Goal: Task Accomplishment & Management: Manage account settings

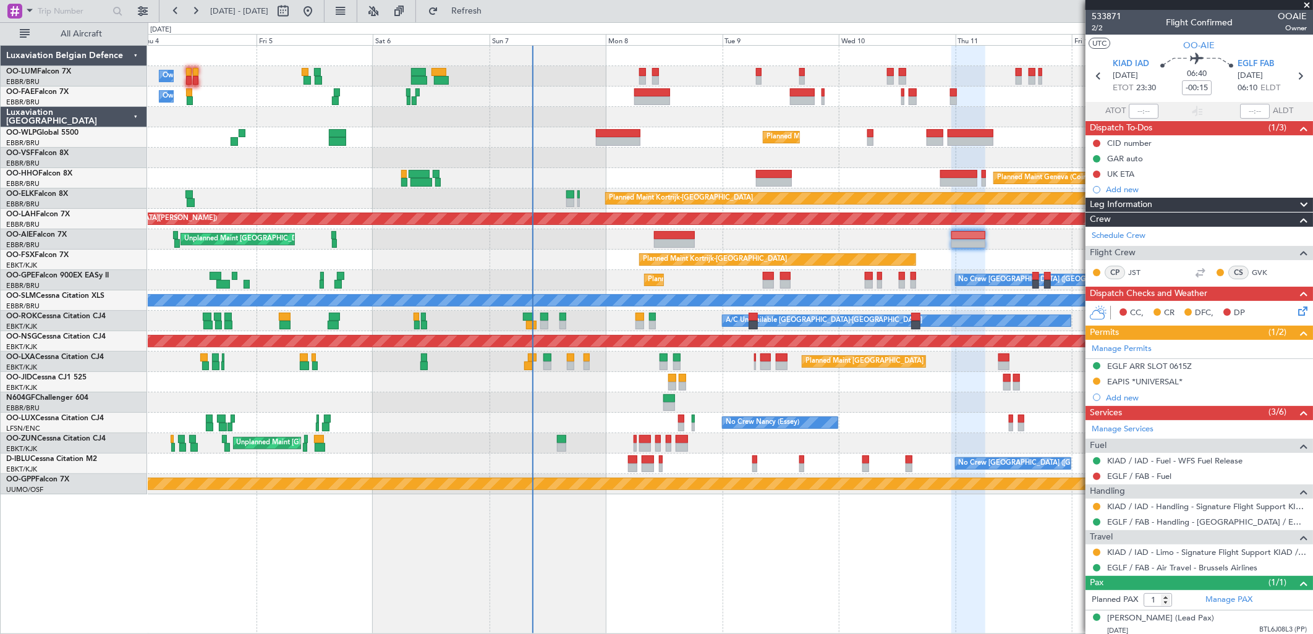
scroll to position [16, 0]
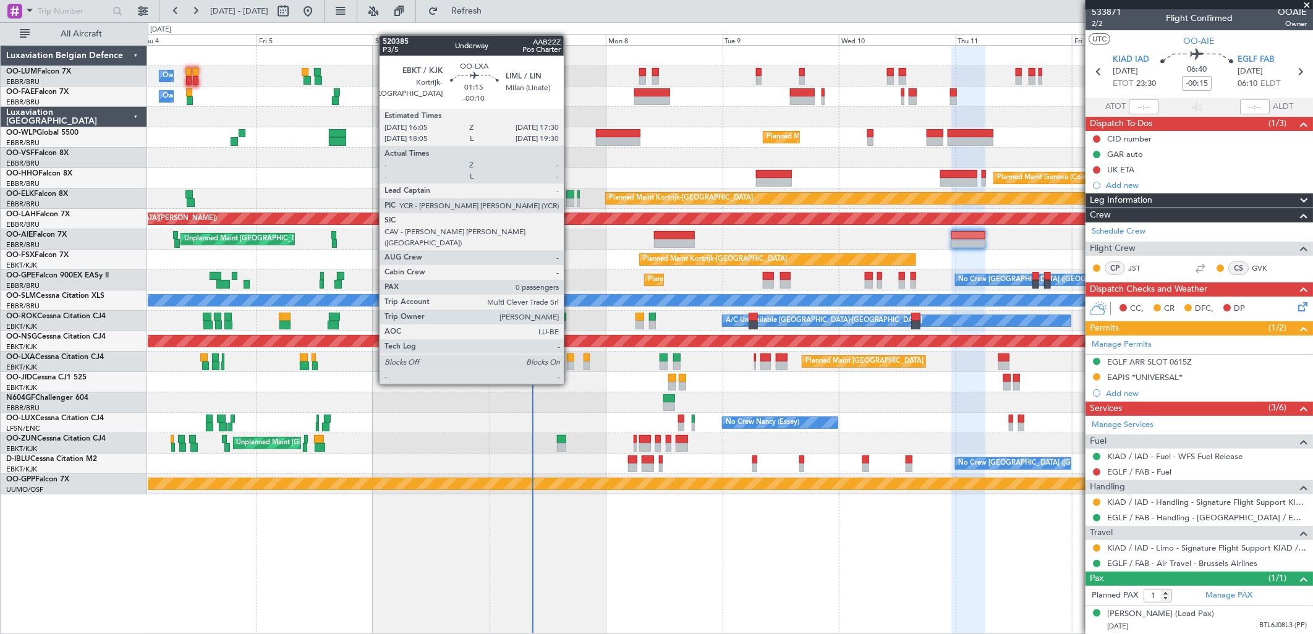
click at [570, 362] on div at bounding box center [570, 366] width 7 height 9
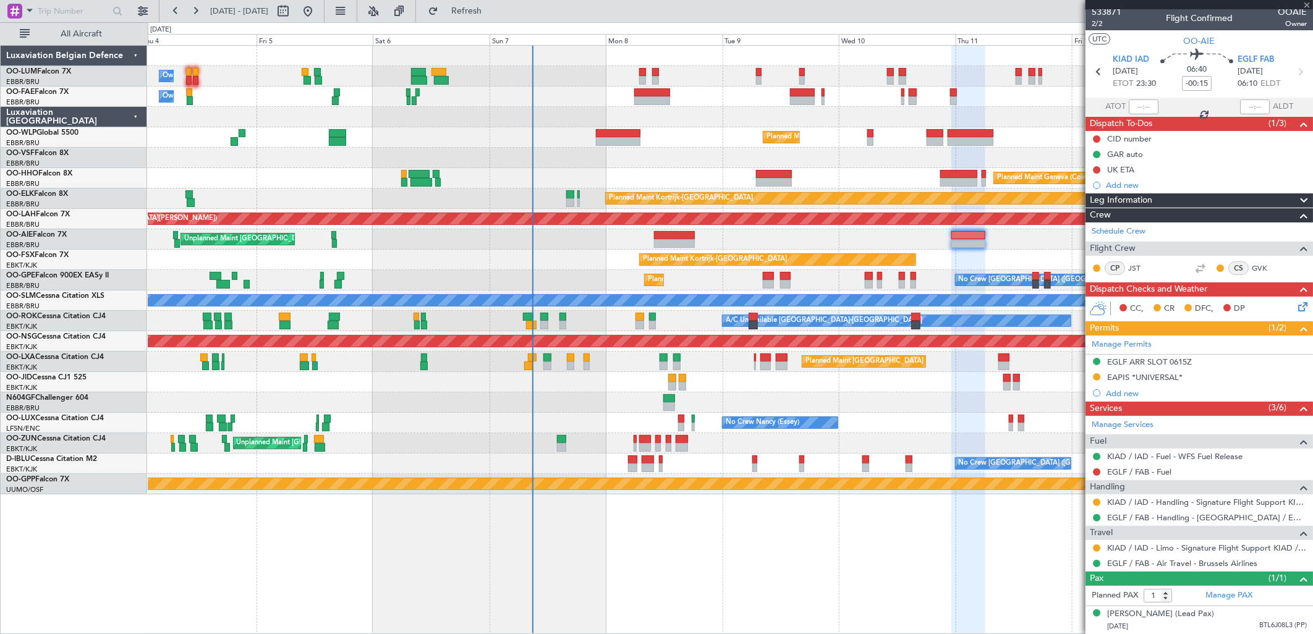
type input "-00:10"
type input "0"
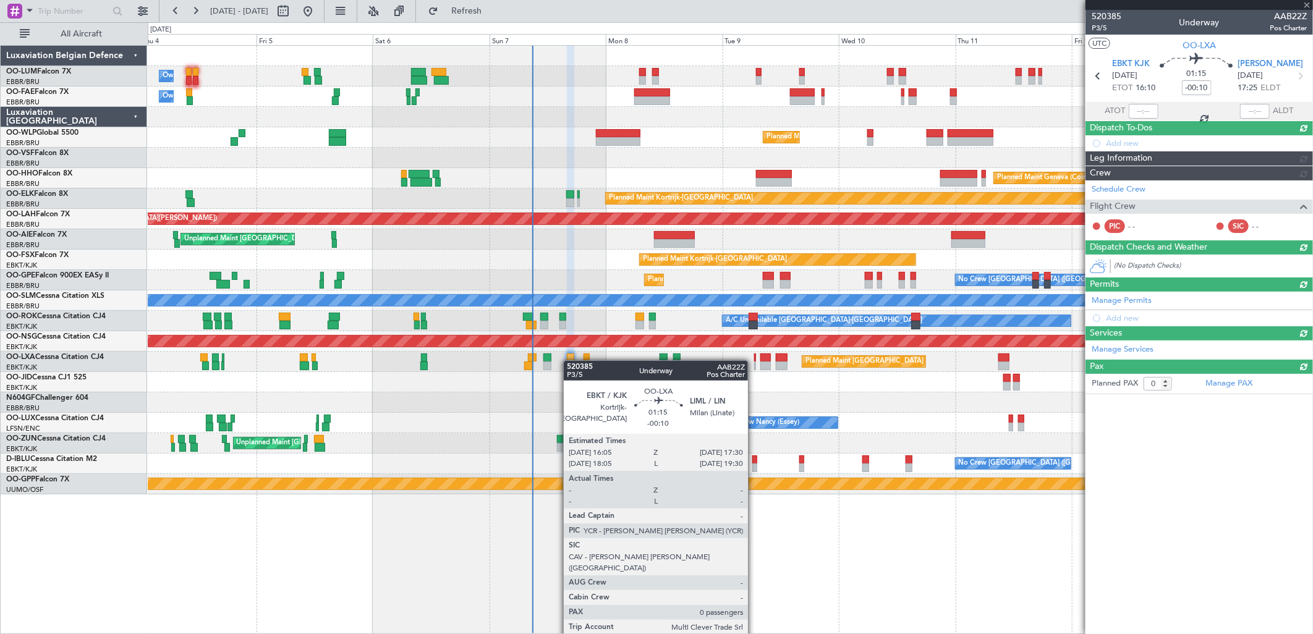
scroll to position [0, 0]
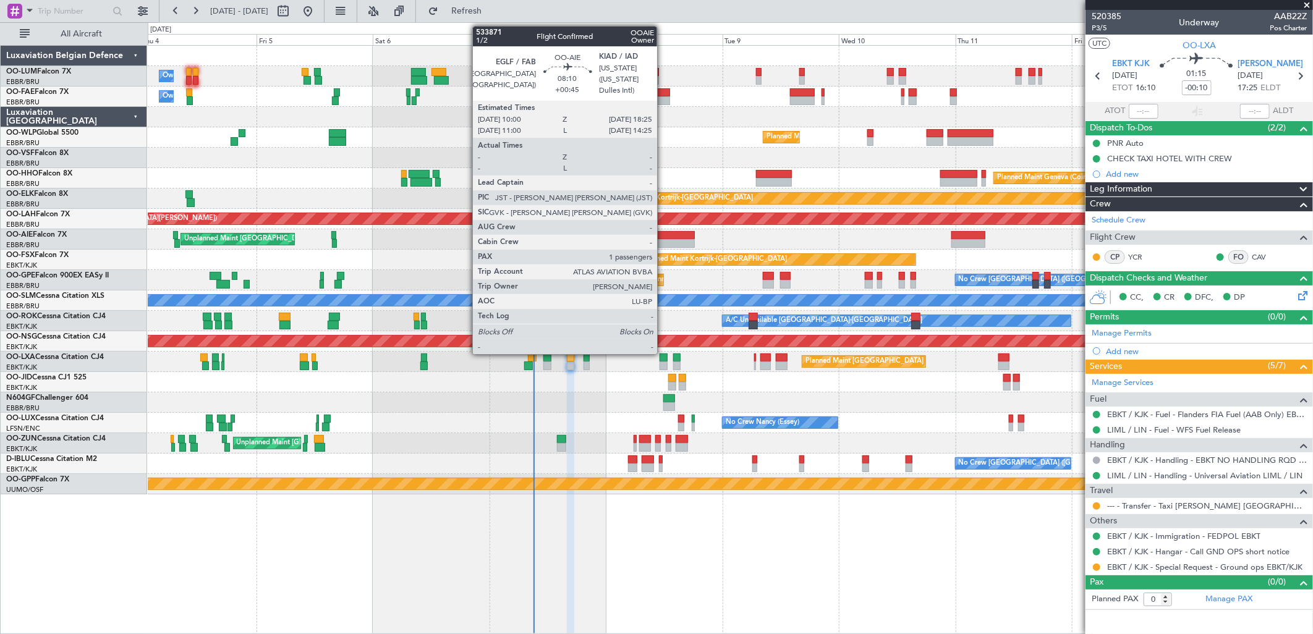
click at [663, 244] on div at bounding box center [674, 243] width 41 height 9
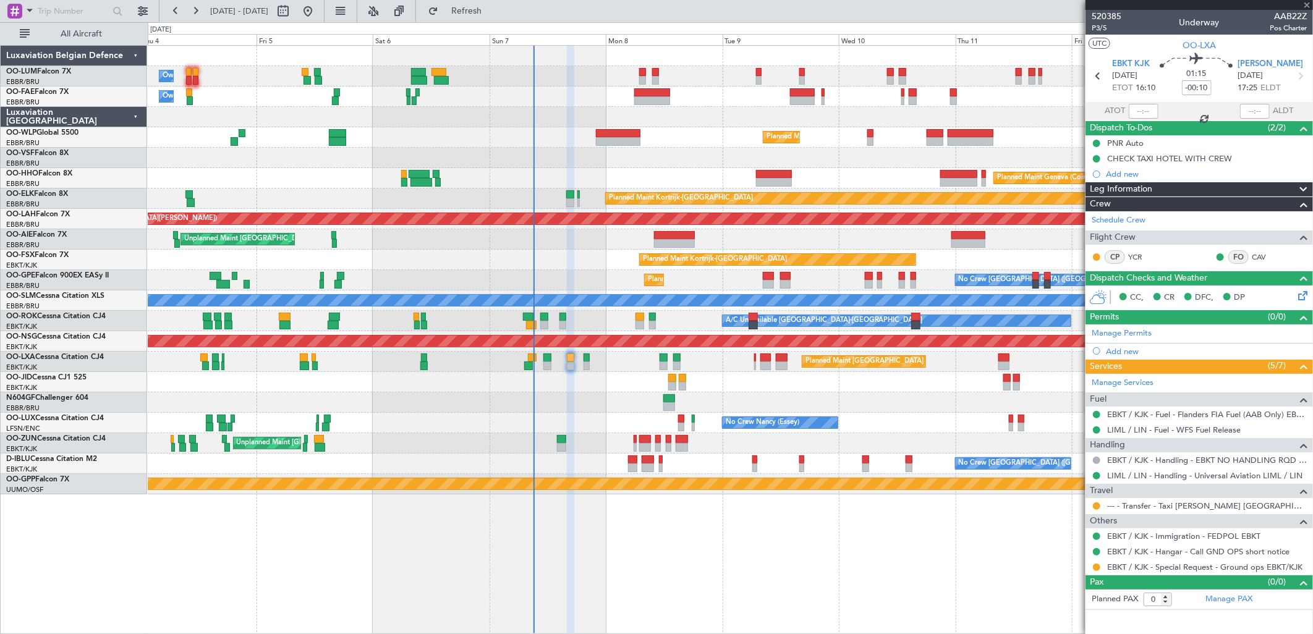
type input "+00:45"
type input "1"
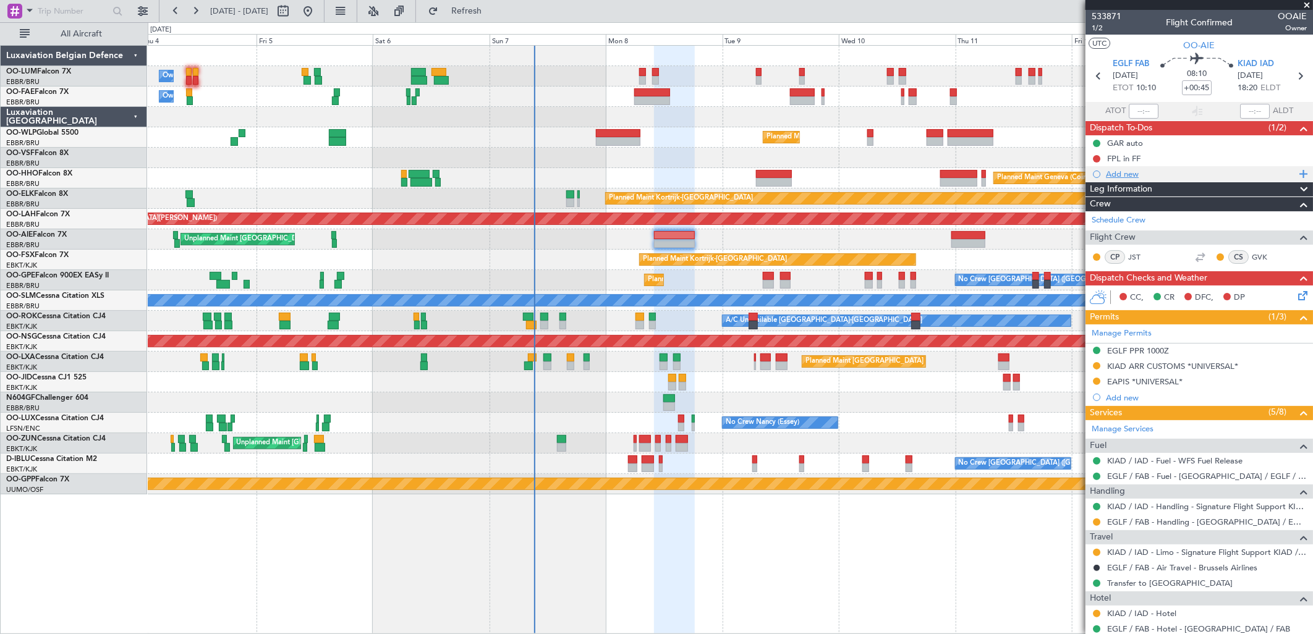
click at [1139, 176] on div "Add new" at bounding box center [1201, 174] width 190 height 11
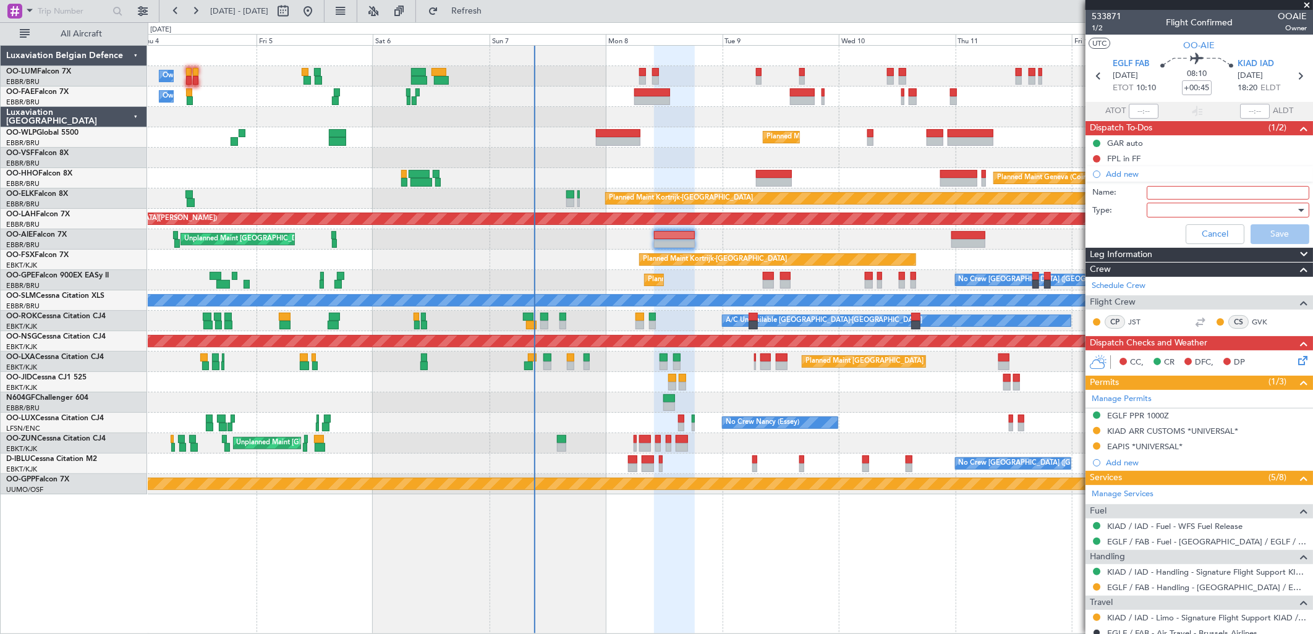
click at [1160, 190] on input "Name:" at bounding box center [1228, 193] width 163 height 14
click at [1117, 153] on div "FPL in FF" at bounding box center [1123, 158] width 33 height 11
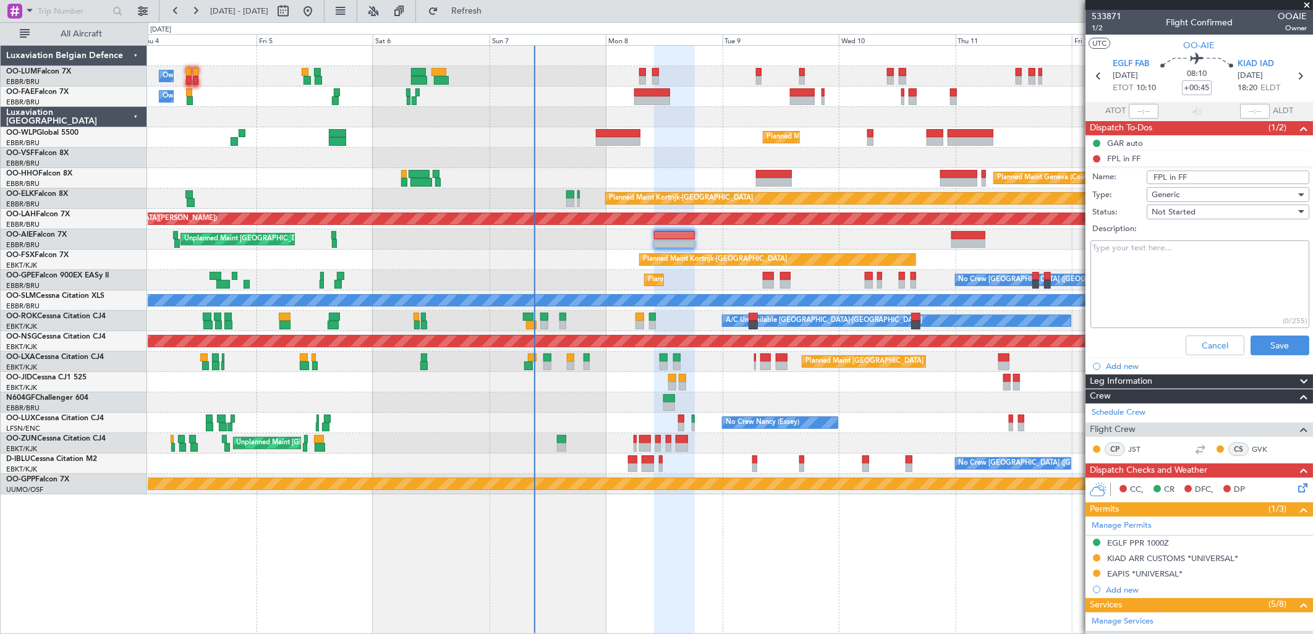
click at [1182, 181] on input "FPL in FF" at bounding box center [1228, 178] width 163 height 14
type input "FPL to be filed according tracks"
click at [1263, 345] on button "Save" at bounding box center [1280, 346] width 59 height 20
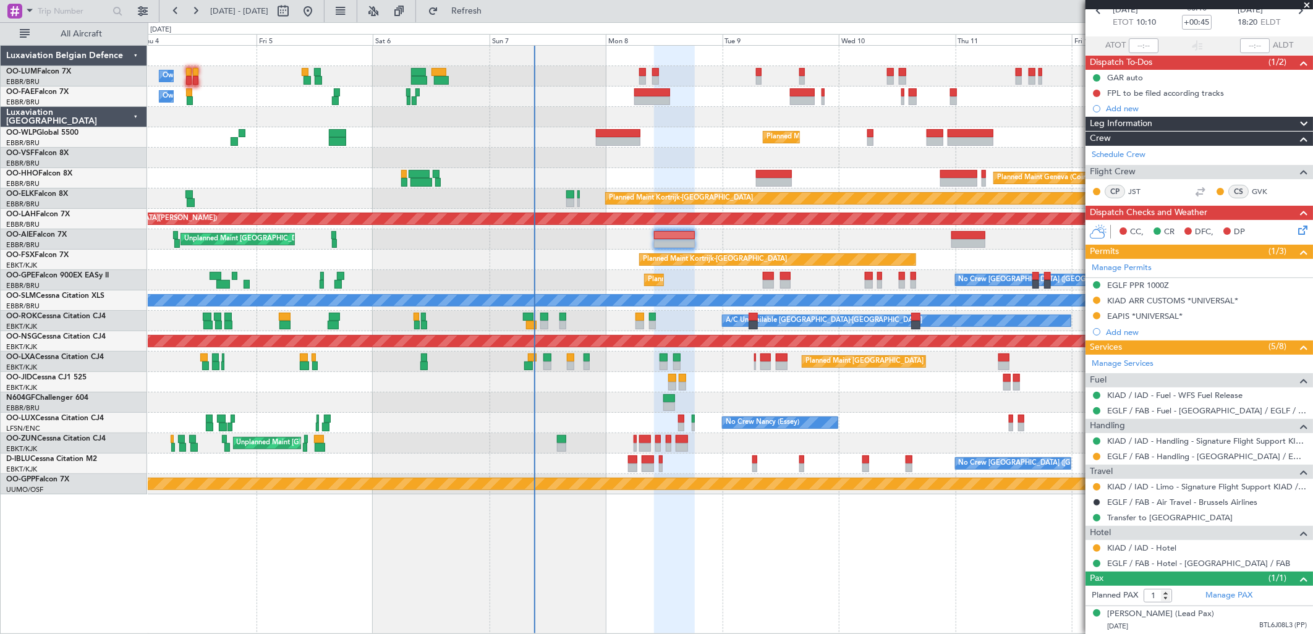
scroll to position [77, 0]
click at [1296, 223] on icon at bounding box center [1301, 228] width 10 height 10
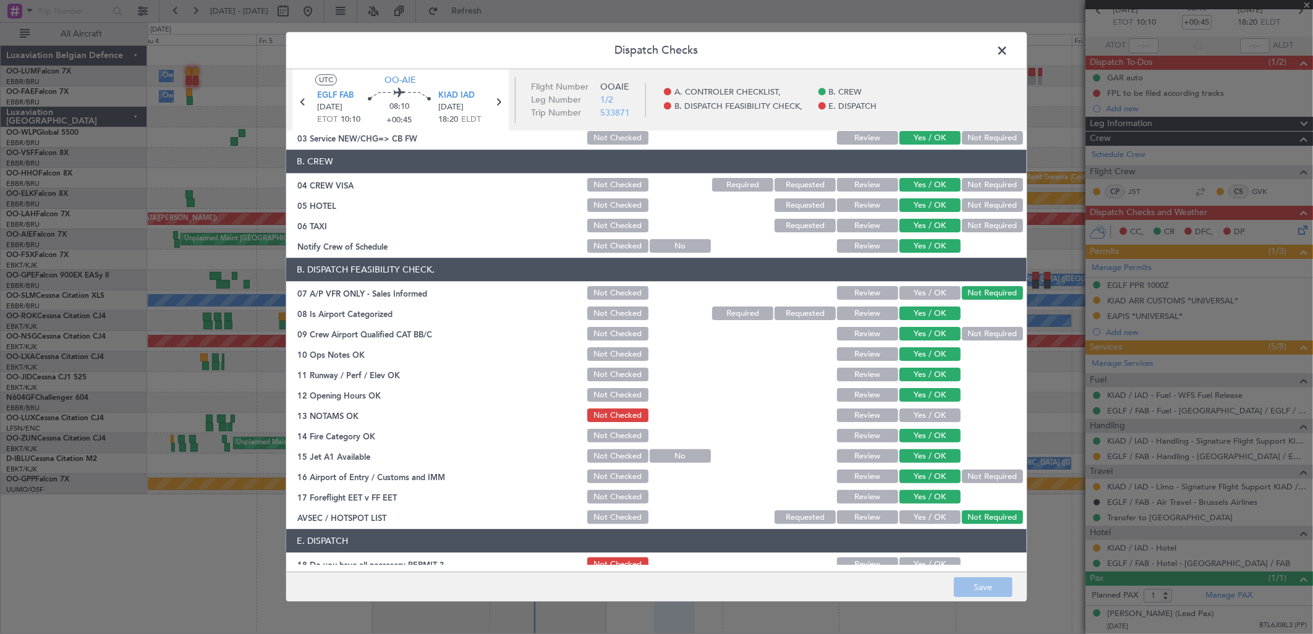
scroll to position [140, 0]
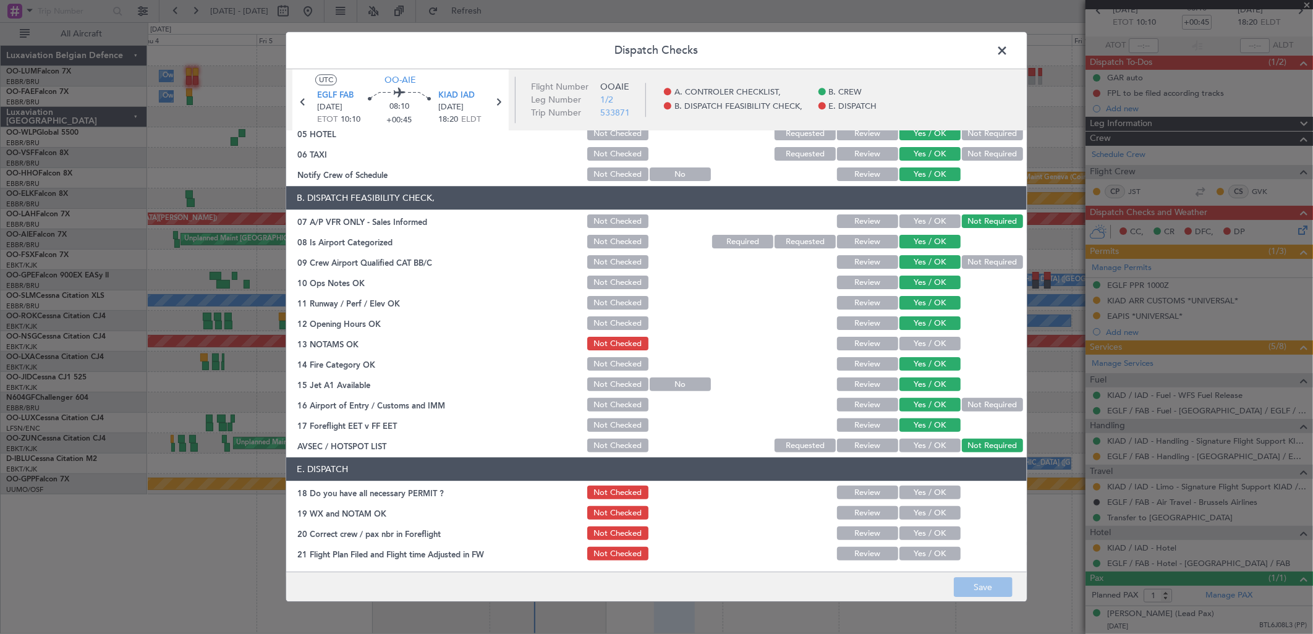
click at [924, 532] on button "Yes / OK" at bounding box center [929, 534] width 61 height 14
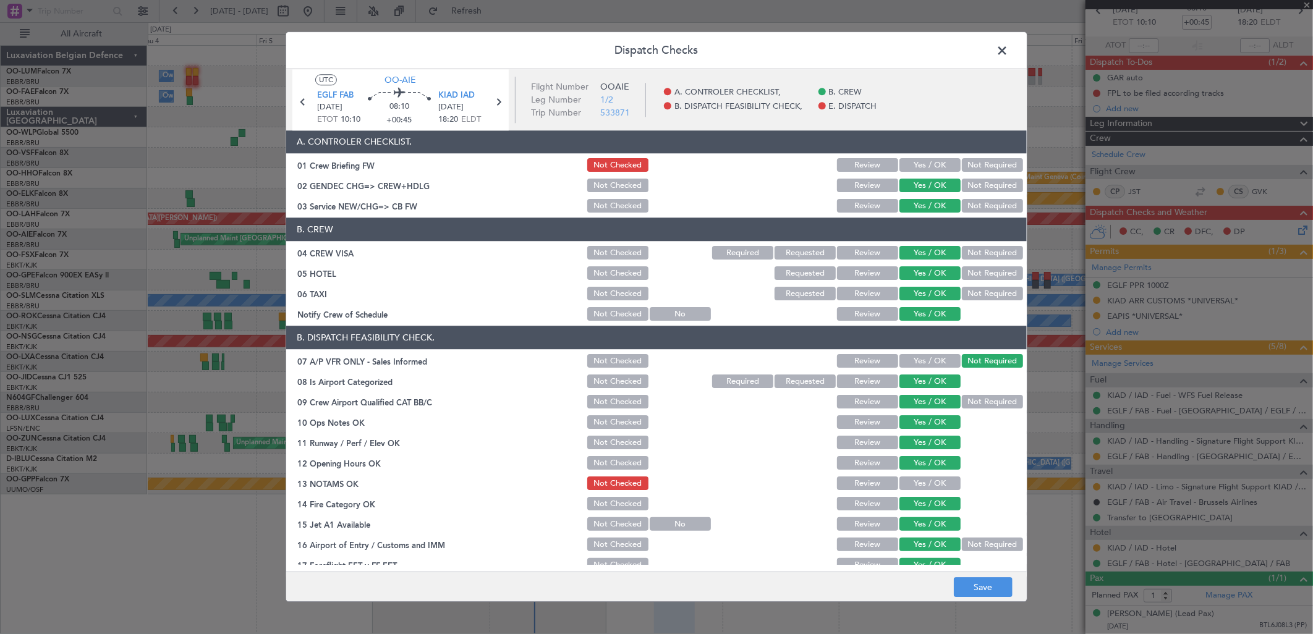
scroll to position [0, 0]
click at [970, 590] on button "Save" at bounding box center [983, 588] width 59 height 20
click at [1008, 49] on span at bounding box center [1008, 53] width 0 height 25
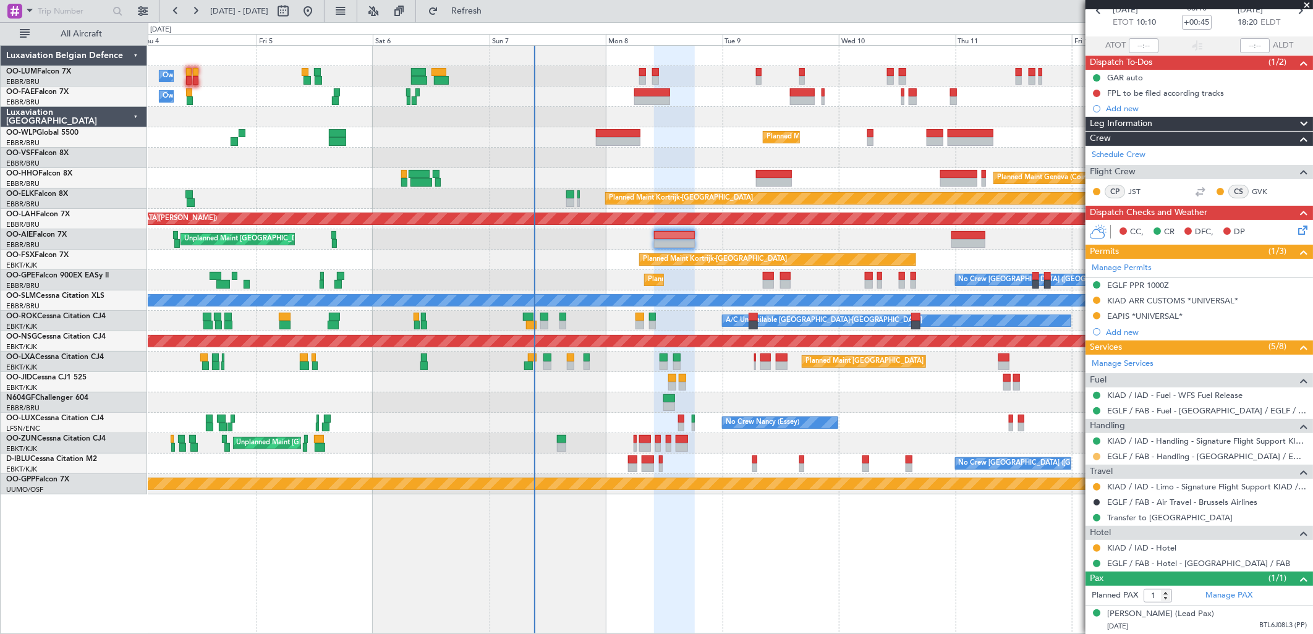
click at [1095, 453] on button at bounding box center [1096, 456] width 7 height 7
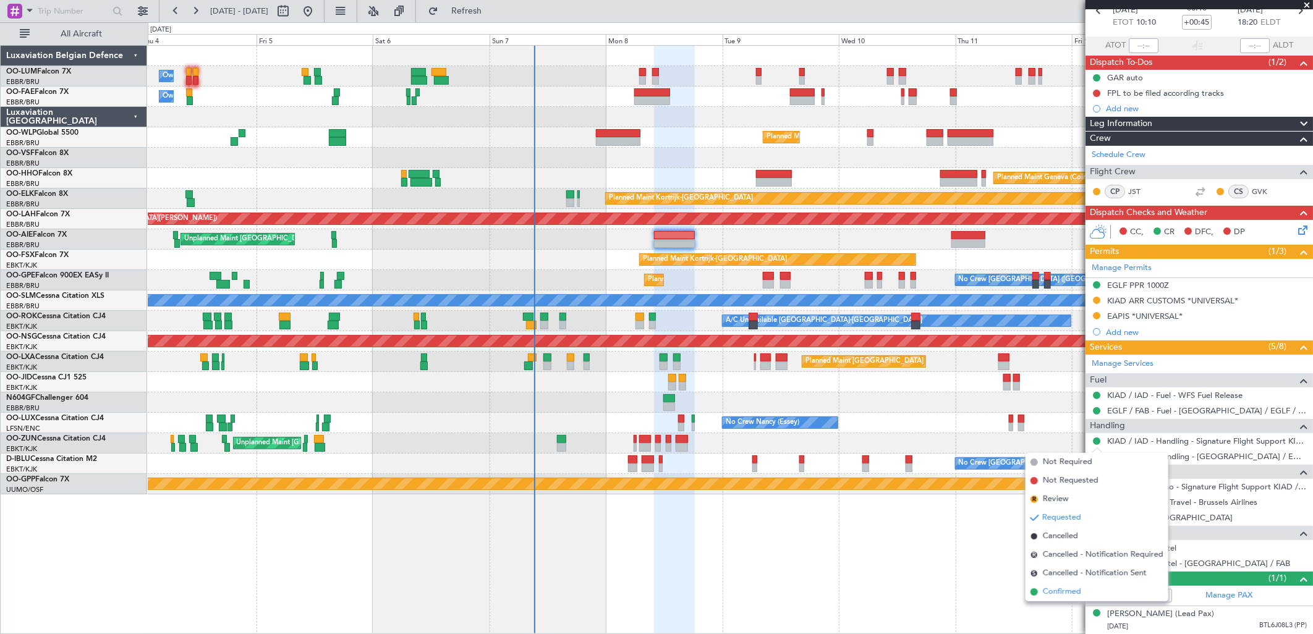
click at [1060, 590] on span "Confirmed" at bounding box center [1062, 592] width 38 height 12
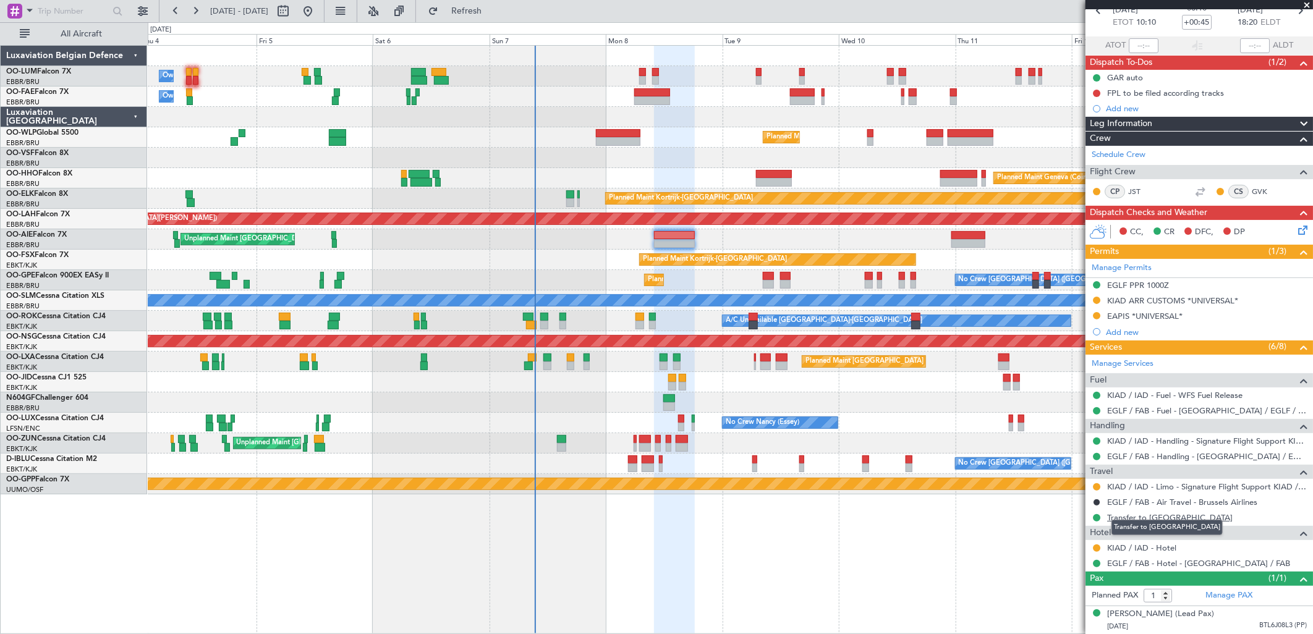
click at [1176, 512] on link "Transfer to [GEOGRAPHIC_DATA]" at bounding box center [1169, 517] width 125 height 11
click at [1145, 482] on link "KIAD / IAD - Limo - Signature Flight Support KIAD / IAD" at bounding box center [1207, 487] width 200 height 11
click at [1296, 223] on icon at bounding box center [1301, 228] width 10 height 10
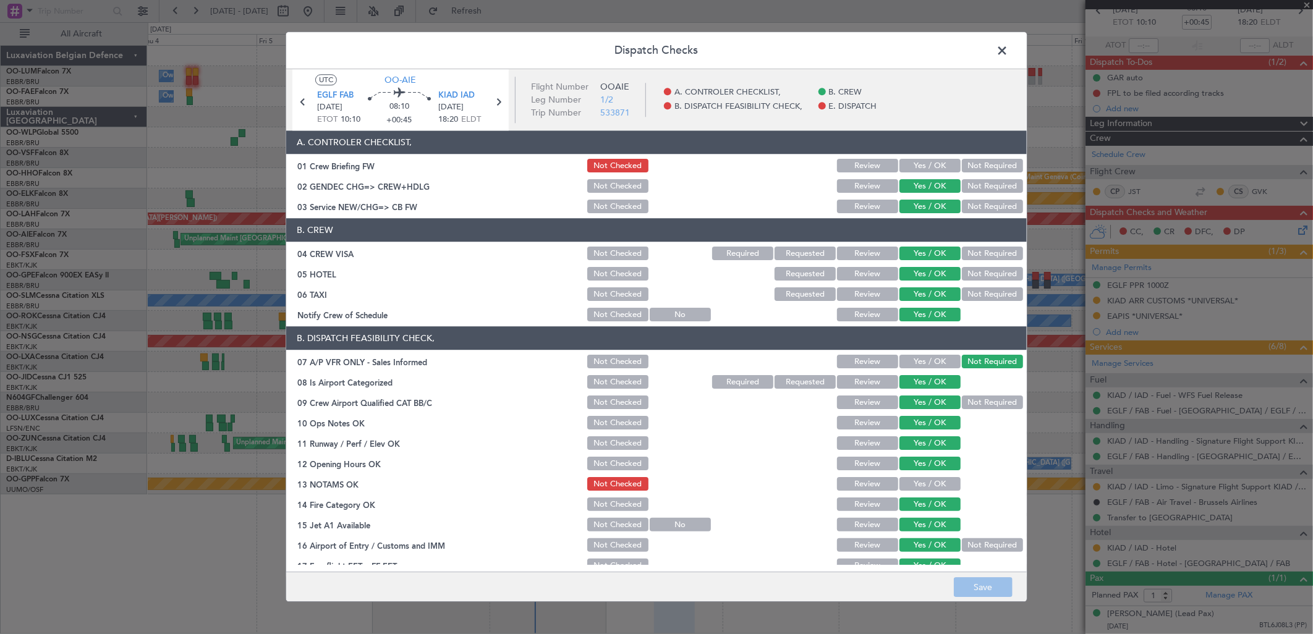
click at [1008, 49] on span at bounding box center [1008, 53] width 0 height 25
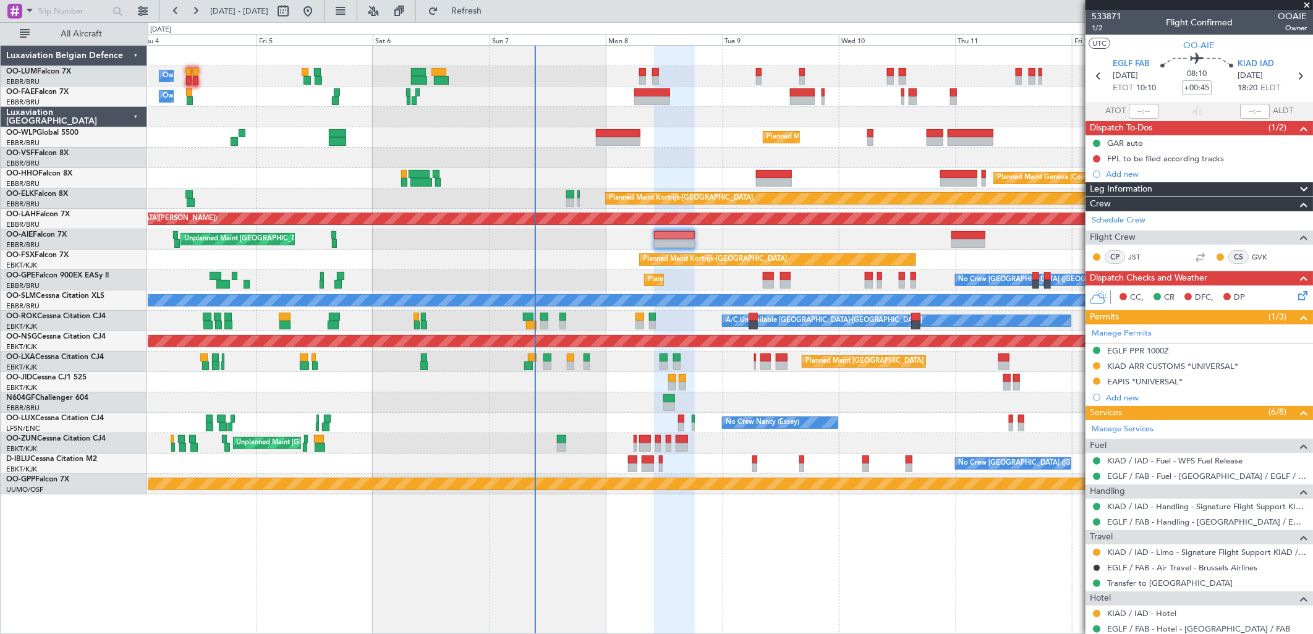
click at [1296, 299] on icon at bounding box center [1301, 294] width 10 height 10
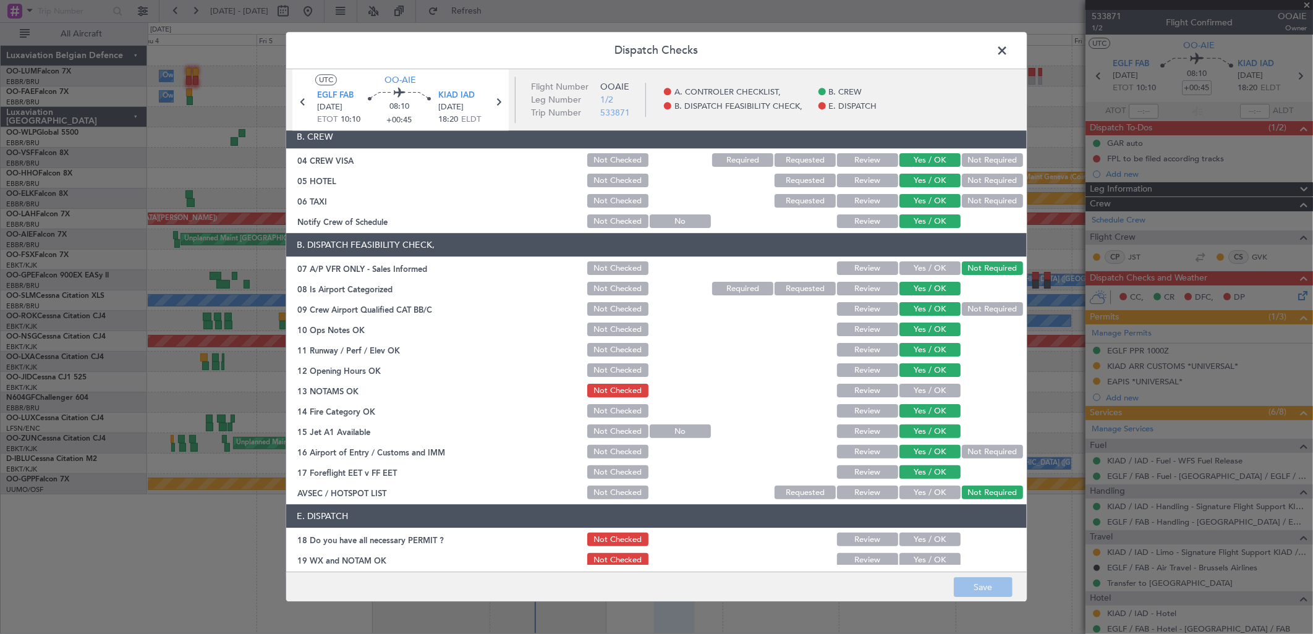
scroll to position [140, 0]
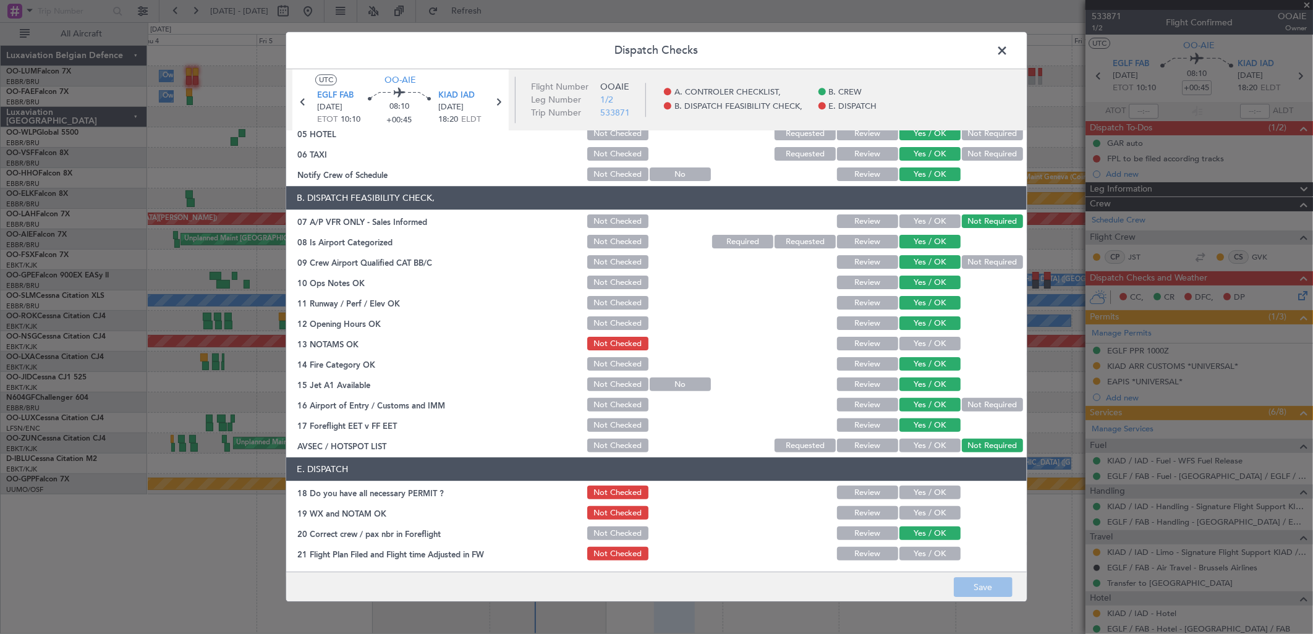
click at [914, 340] on button "Yes / OK" at bounding box center [929, 345] width 61 height 14
click at [978, 584] on button "Save" at bounding box center [983, 588] width 59 height 20
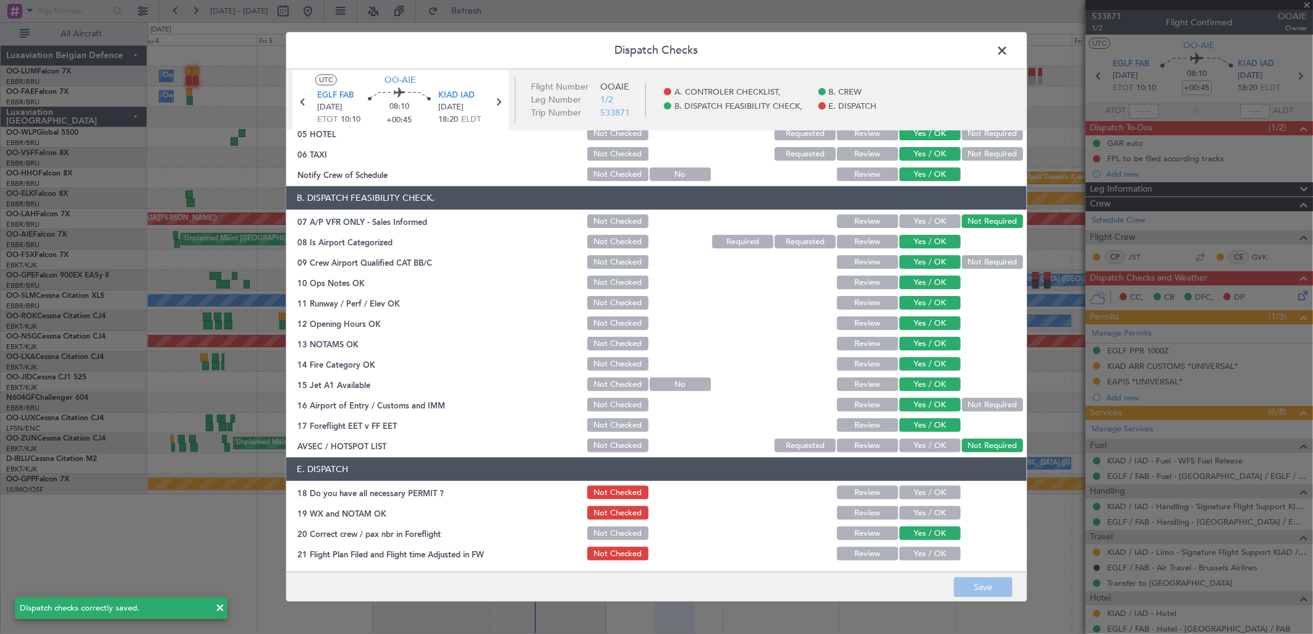
click at [1008, 48] on span at bounding box center [1008, 53] width 0 height 25
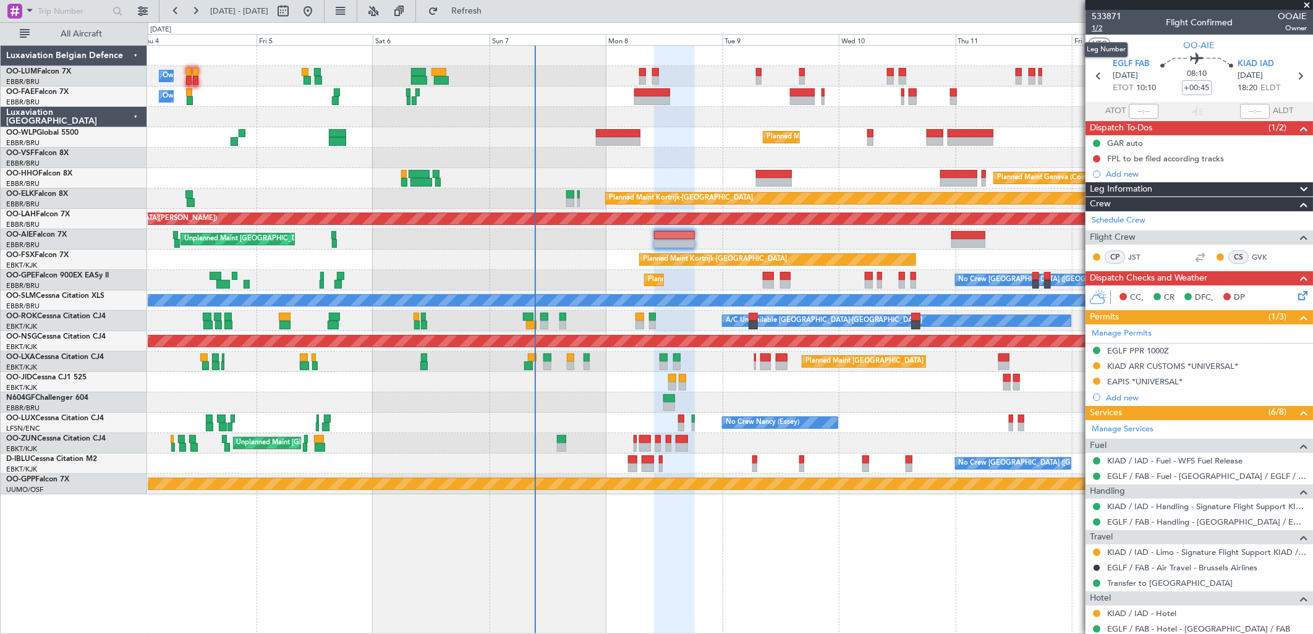
click at [1094, 25] on span "1/2" at bounding box center [1107, 28] width 30 height 11
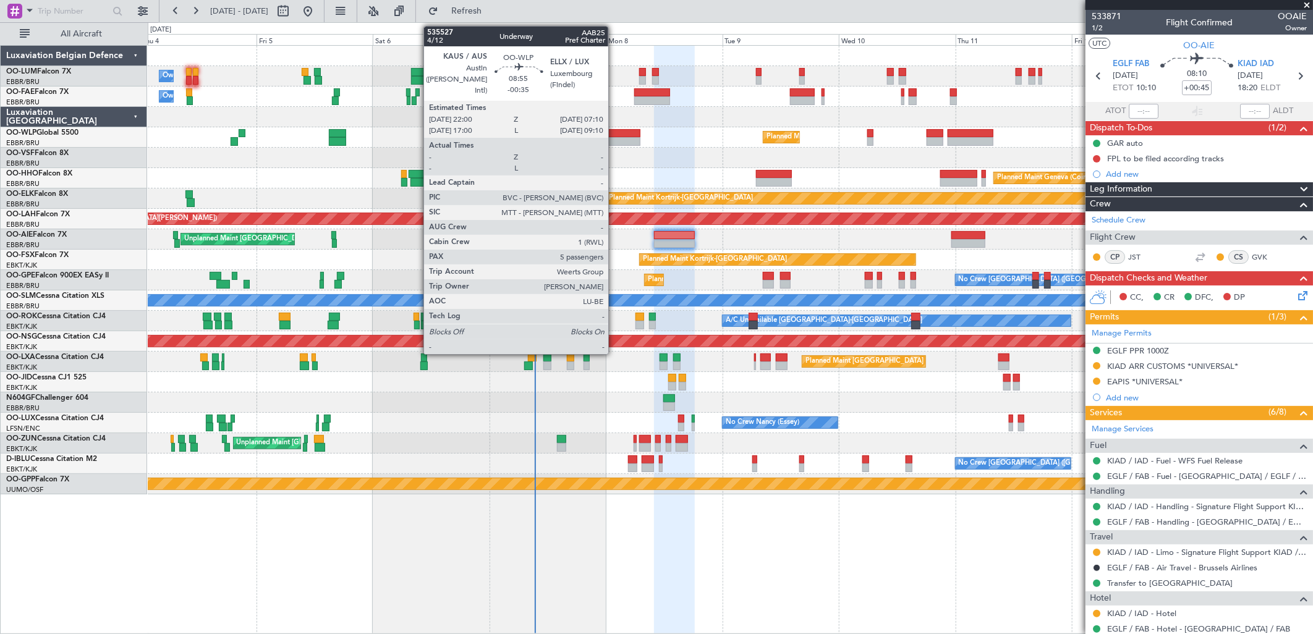
click at [614, 139] on div at bounding box center [618, 141] width 45 height 9
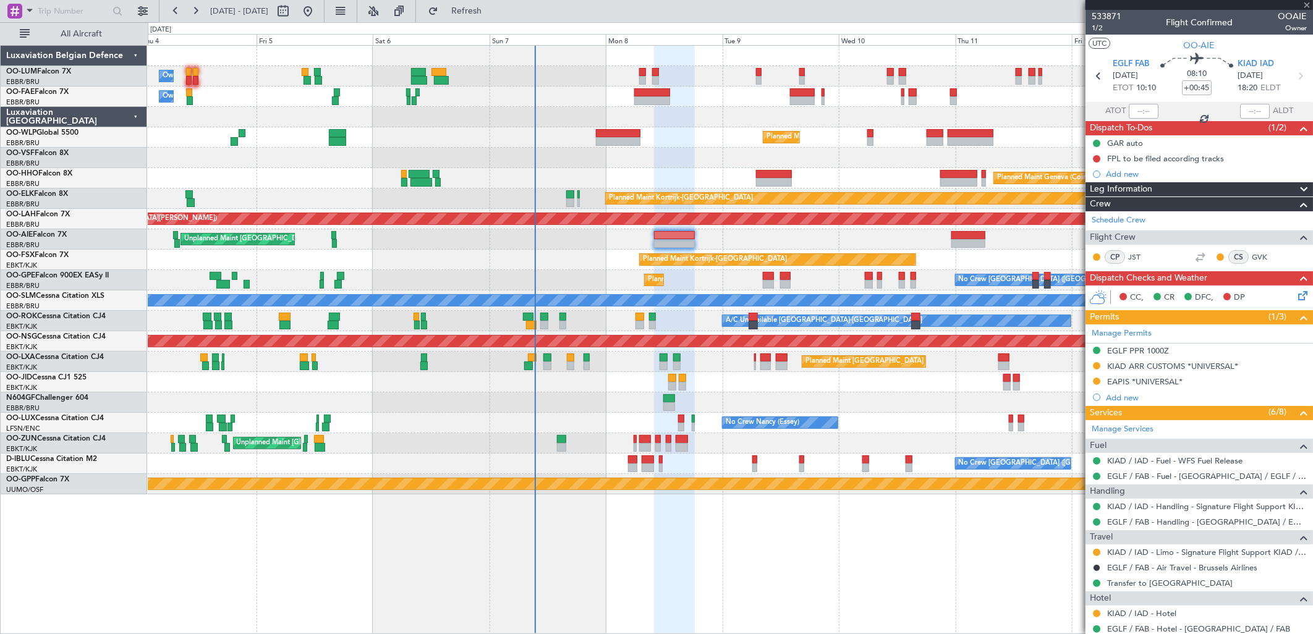
type input "-00:35"
type input "5"
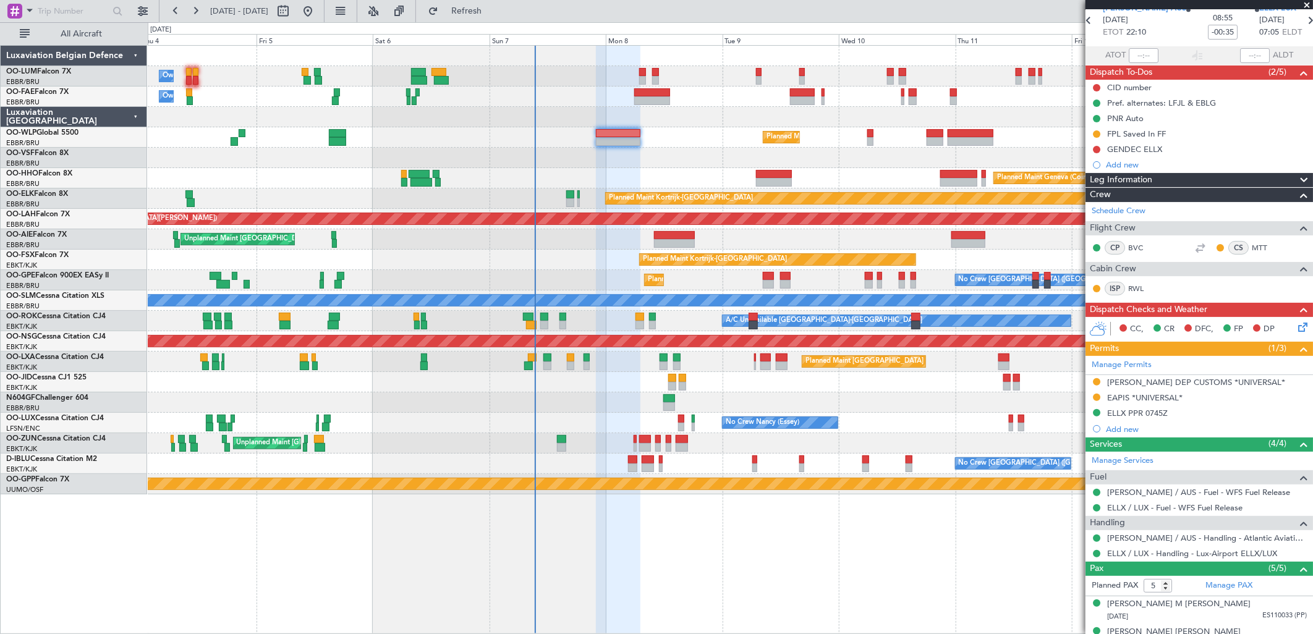
scroll to position [0, 0]
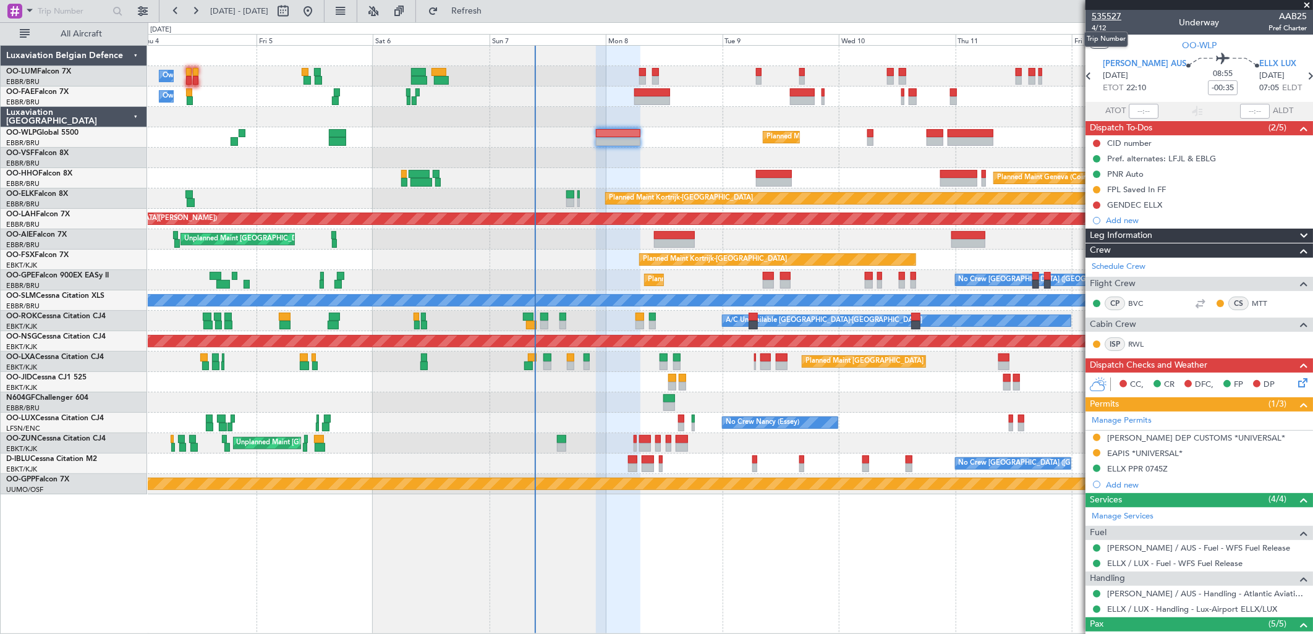
click at [1101, 16] on span "535527" at bounding box center [1107, 16] width 30 height 13
click at [631, 90] on div "Owner Melsbroek Air Base" at bounding box center [730, 97] width 1165 height 20
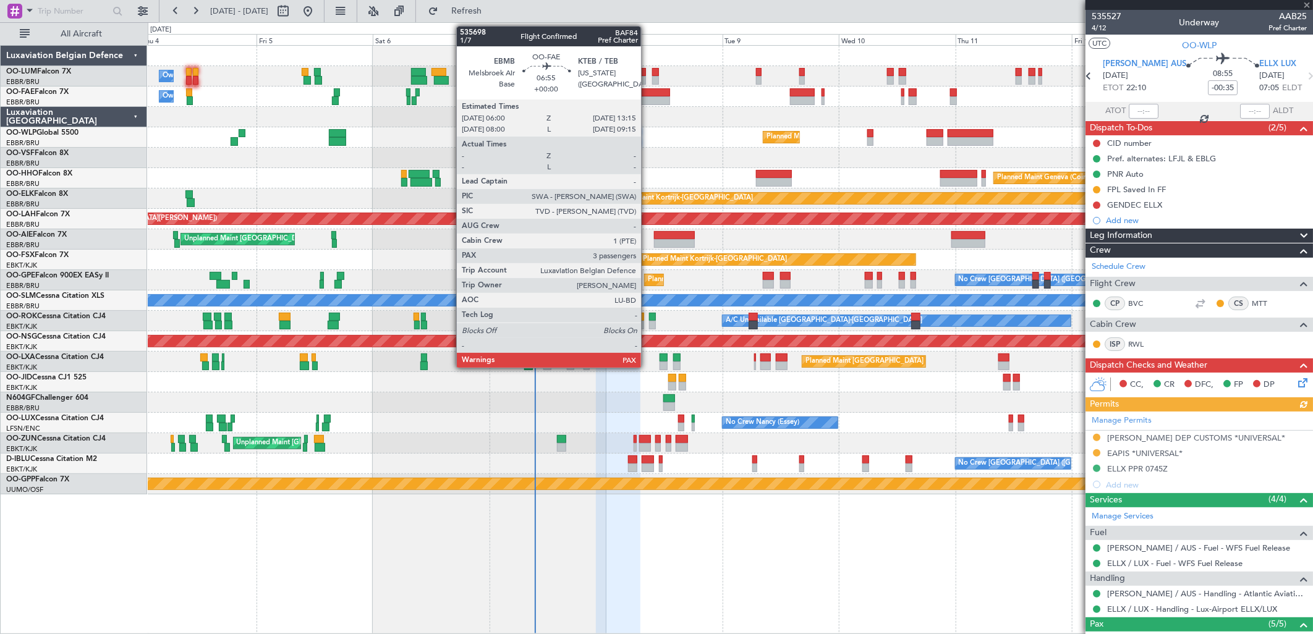
click at [647, 91] on div at bounding box center [651, 92] width 35 height 9
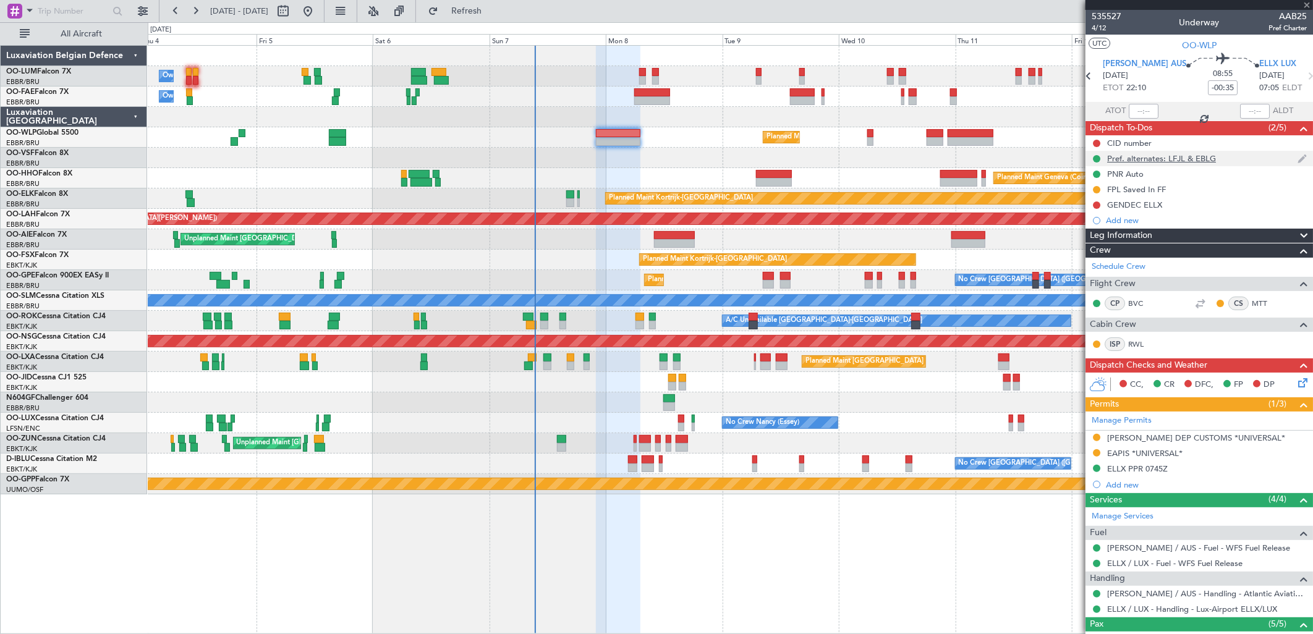
type input "3"
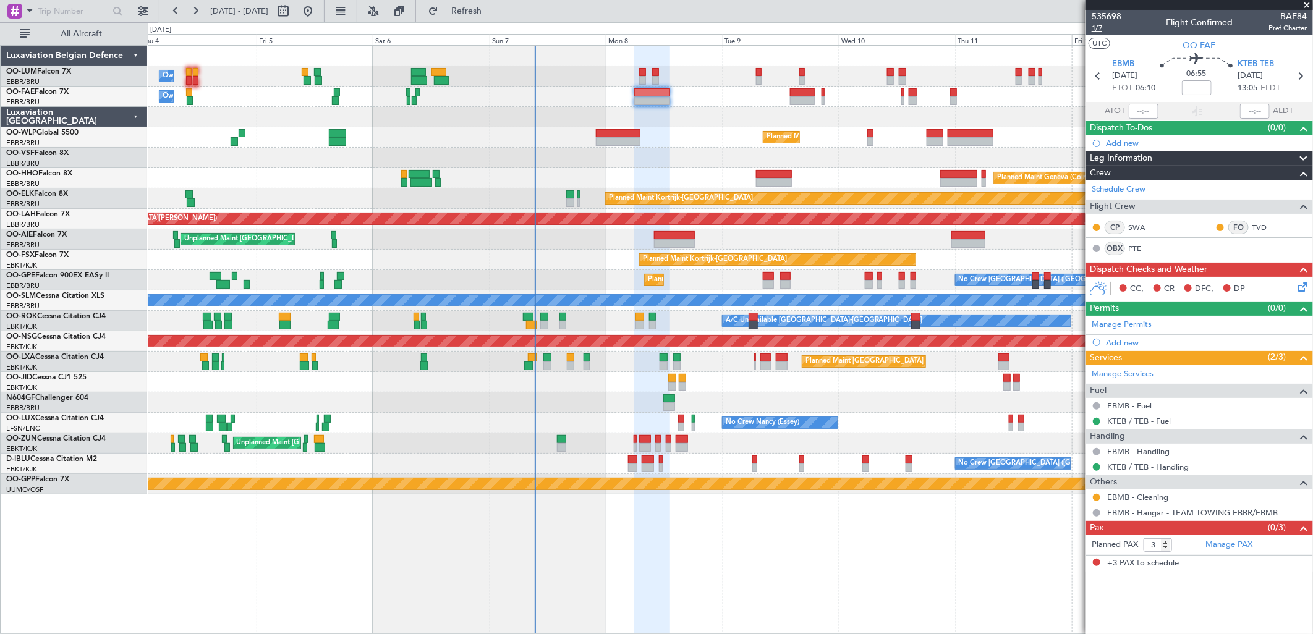
click at [1097, 26] on span "1/7" at bounding box center [1107, 28] width 30 height 11
click at [1100, 16] on span "535698" at bounding box center [1107, 16] width 30 height 13
click at [1204, 93] on input at bounding box center [1197, 87] width 30 height 15
click at [1170, 97] on div "06:55 +0110" at bounding box center [1197, 76] width 82 height 46
type input "+01:10"
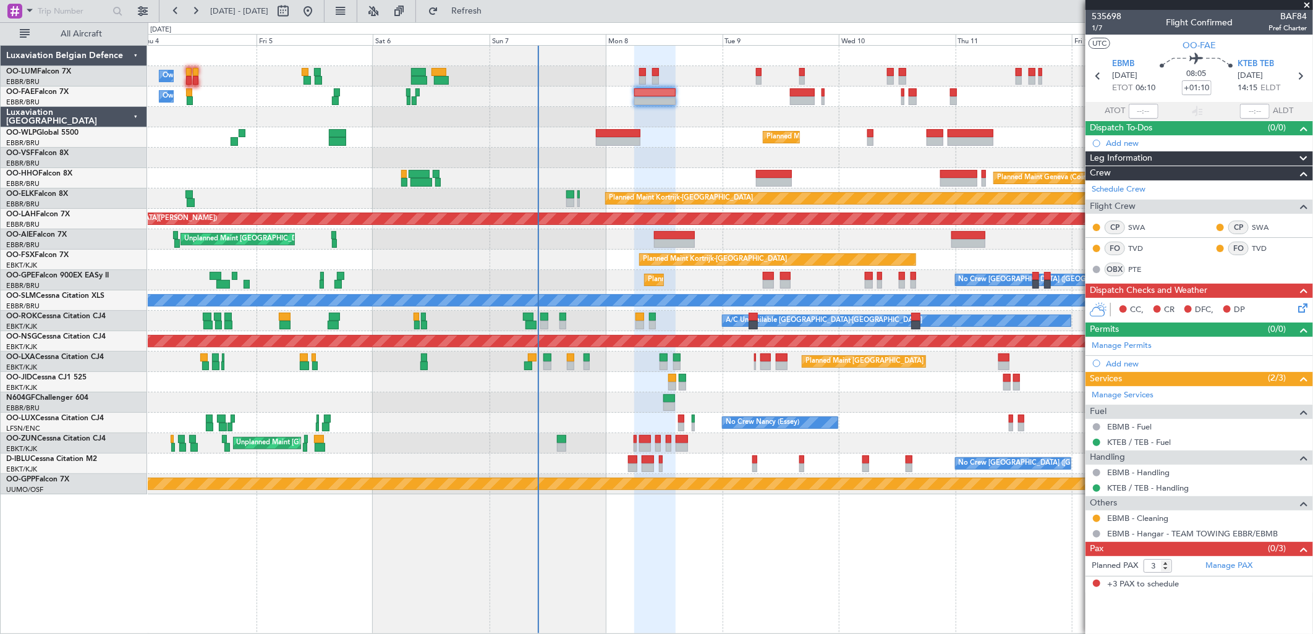
click at [1299, 305] on icon at bounding box center [1301, 306] width 10 height 10
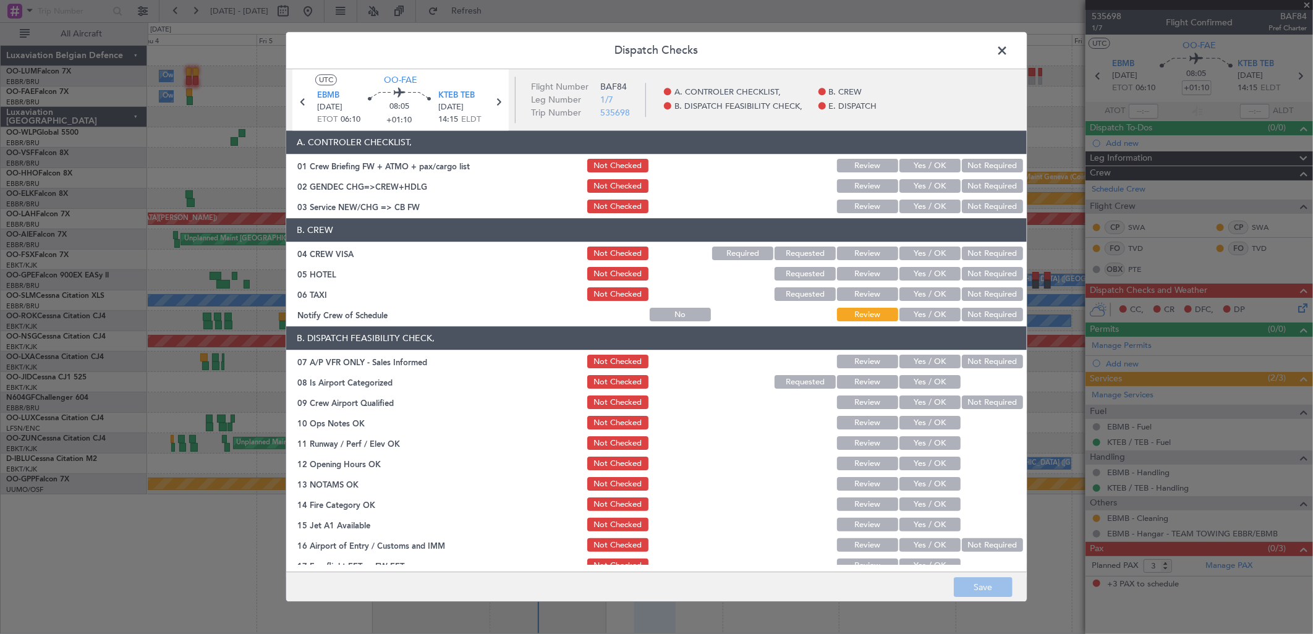
click at [981, 184] on button "Not Required" at bounding box center [992, 187] width 61 height 14
click at [909, 214] on div "Yes / OK" at bounding box center [929, 206] width 62 height 17
click at [915, 211] on button "Yes / OK" at bounding box center [929, 207] width 61 height 14
click at [928, 258] on button "Yes / OK" at bounding box center [929, 254] width 61 height 14
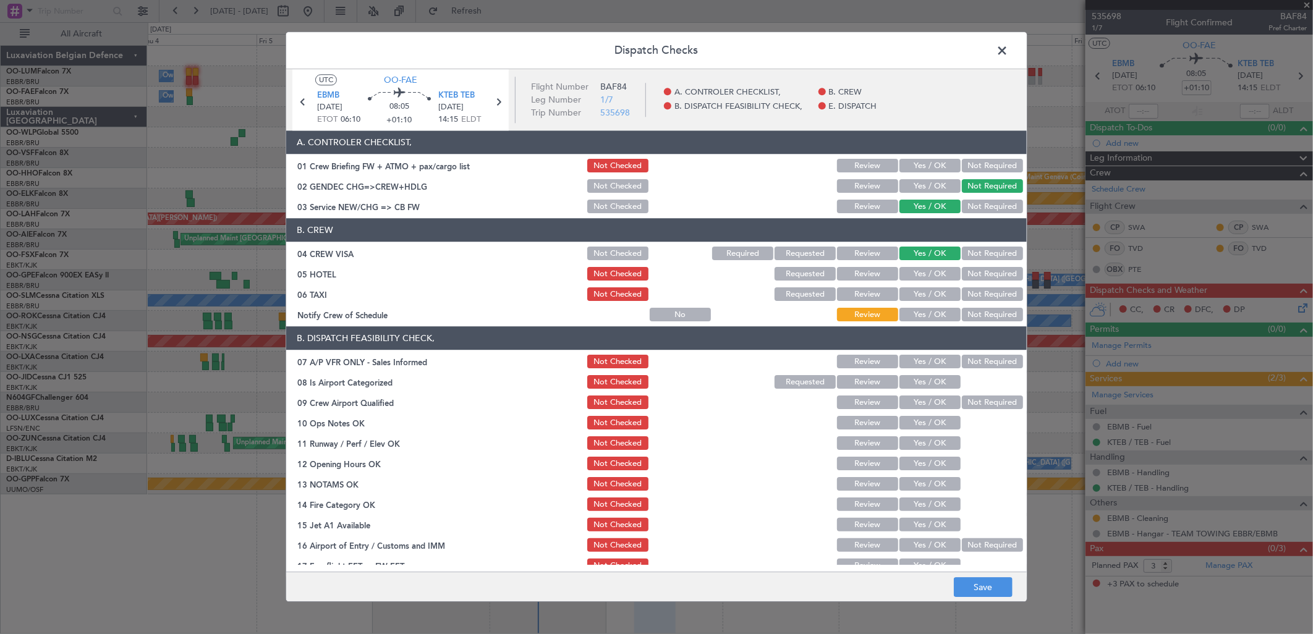
click at [980, 270] on button "Not Required" at bounding box center [992, 275] width 61 height 14
click at [929, 274] on button "Yes / OK" at bounding box center [929, 275] width 61 height 14
click at [917, 289] on button "Yes / OK" at bounding box center [929, 295] width 61 height 14
click at [915, 321] on button "Yes / OK" at bounding box center [929, 315] width 61 height 14
click at [965, 365] on button "Not Required" at bounding box center [992, 362] width 61 height 14
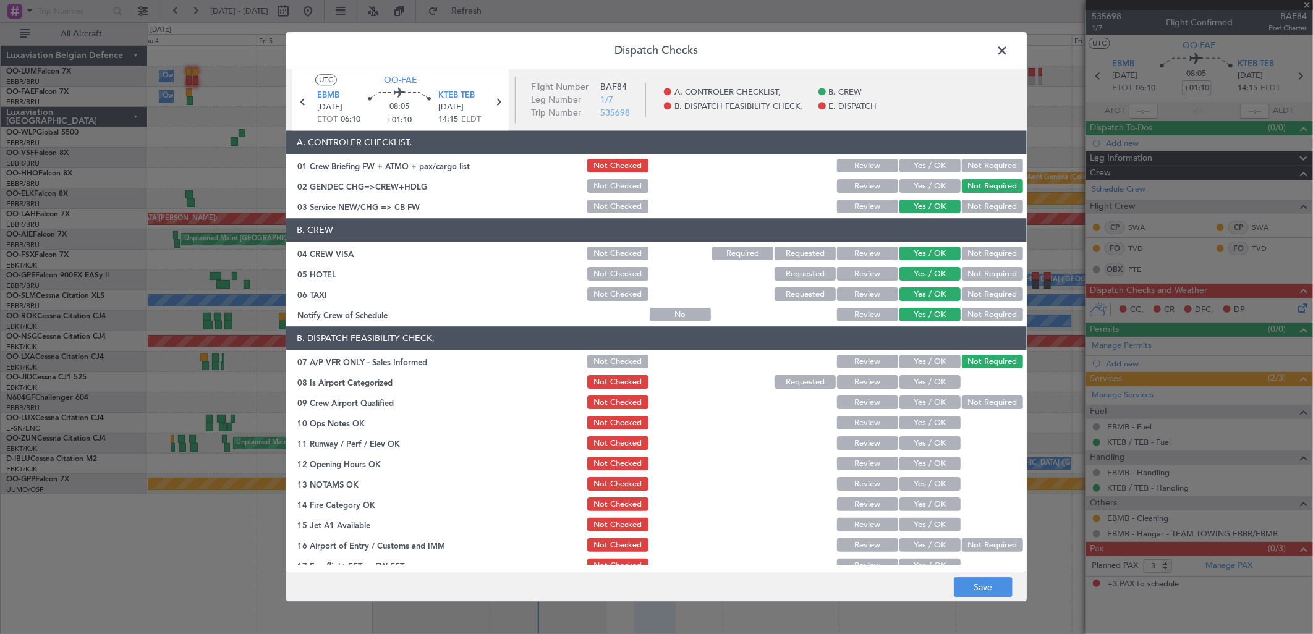
click at [921, 382] on button "Yes / OK" at bounding box center [929, 383] width 61 height 14
click at [910, 402] on button "Yes / OK" at bounding box center [929, 403] width 61 height 14
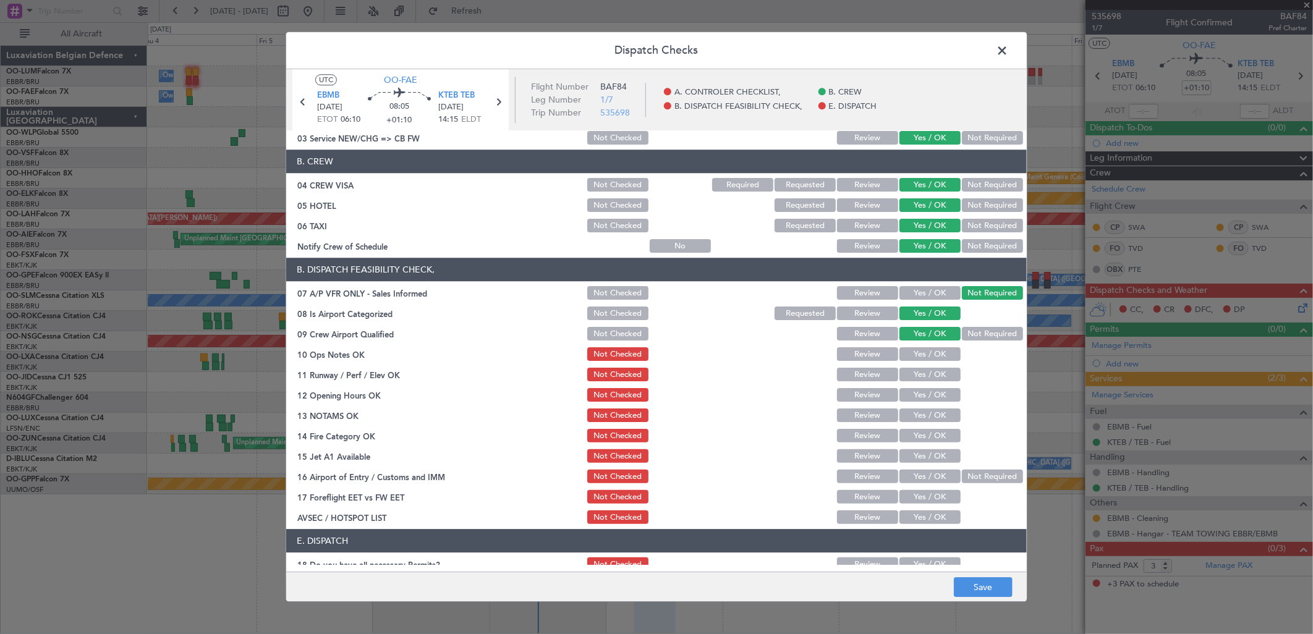
click at [920, 352] on button "Yes / OK" at bounding box center [929, 355] width 61 height 14
click at [917, 381] on div "Yes / OK" at bounding box center [929, 375] width 62 height 17
click at [922, 370] on button "Yes / OK" at bounding box center [929, 375] width 61 height 14
click at [923, 396] on button "Yes / OK" at bounding box center [929, 396] width 61 height 14
click at [925, 415] on button "Yes / OK" at bounding box center [929, 416] width 61 height 14
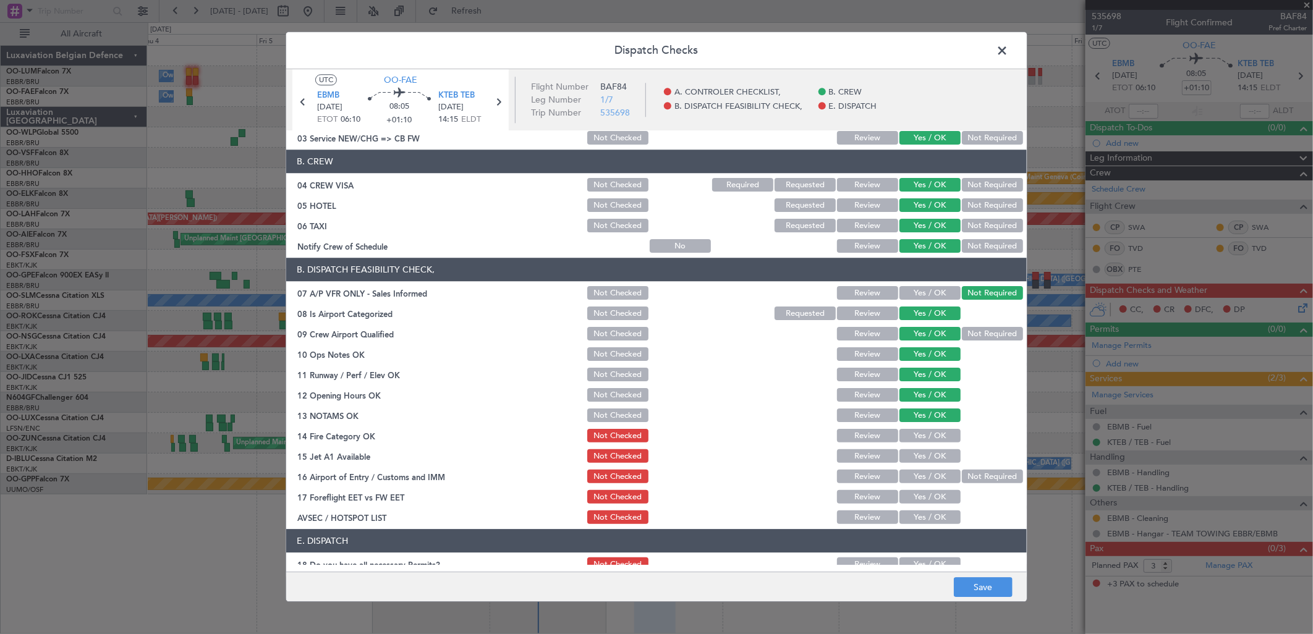
click at [922, 448] on div "Yes / OK" at bounding box center [929, 456] width 62 height 17
click at [932, 436] on button "Yes / OK" at bounding box center [929, 437] width 61 height 14
click at [928, 457] on button "Yes / OK" at bounding box center [929, 457] width 61 height 14
click at [925, 474] on button "Yes / OK" at bounding box center [929, 477] width 61 height 14
click at [927, 507] on section "B. DISPATCH FEASIBILITY CHECK, 07 A/P VFR ONLY - Sales Informed Not Checked Rev…" at bounding box center [656, 392] width 741 height 268
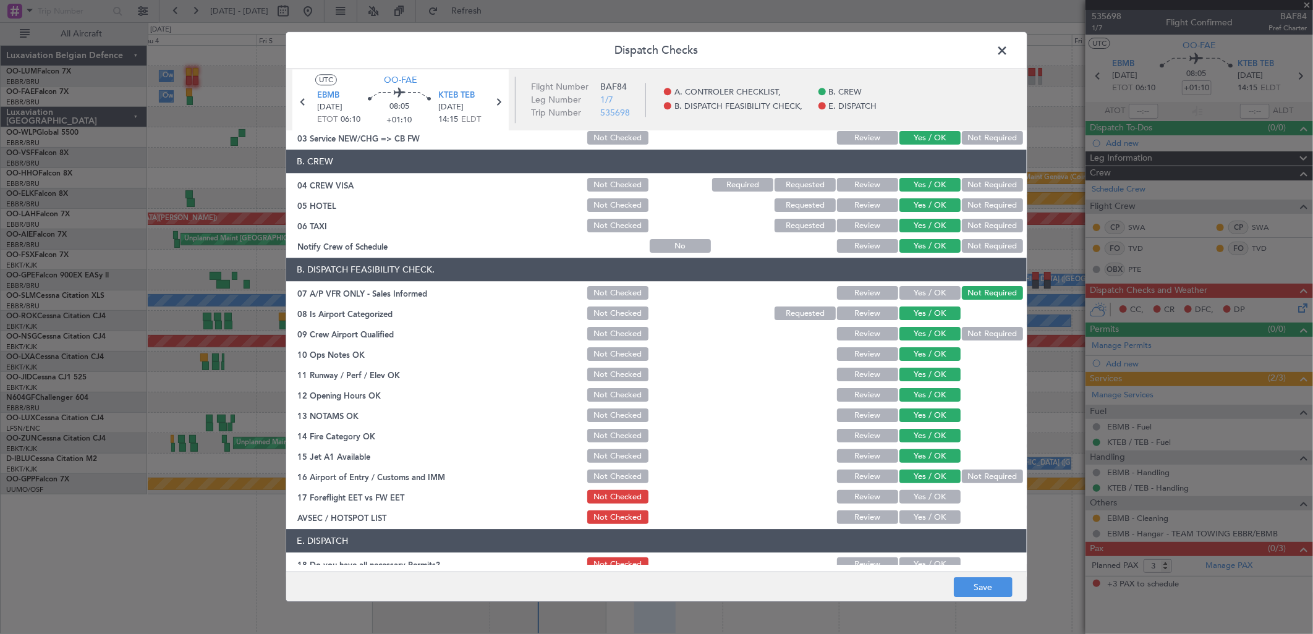
click at [930, 498] on button "Yes / OK" at bounding box center [929, 498] width 61 height 14
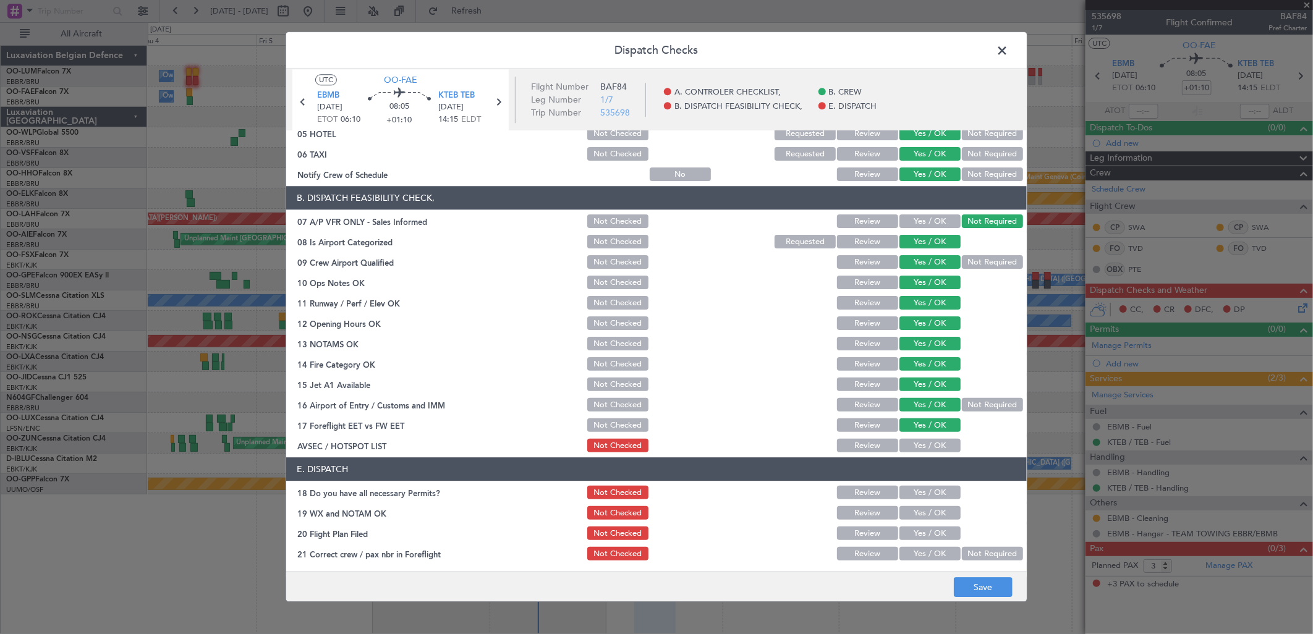
click at [921, 443] on button "Yes / OK" at bounding box center [929, 447] width 61 height 14
click at [919, 496] on button "Yes / OK" at bounding box center [929, 493] width 61 height 14
click at [907, 518] on button "Yes / OK" at bounding box center [929, 514] width 61 height 14
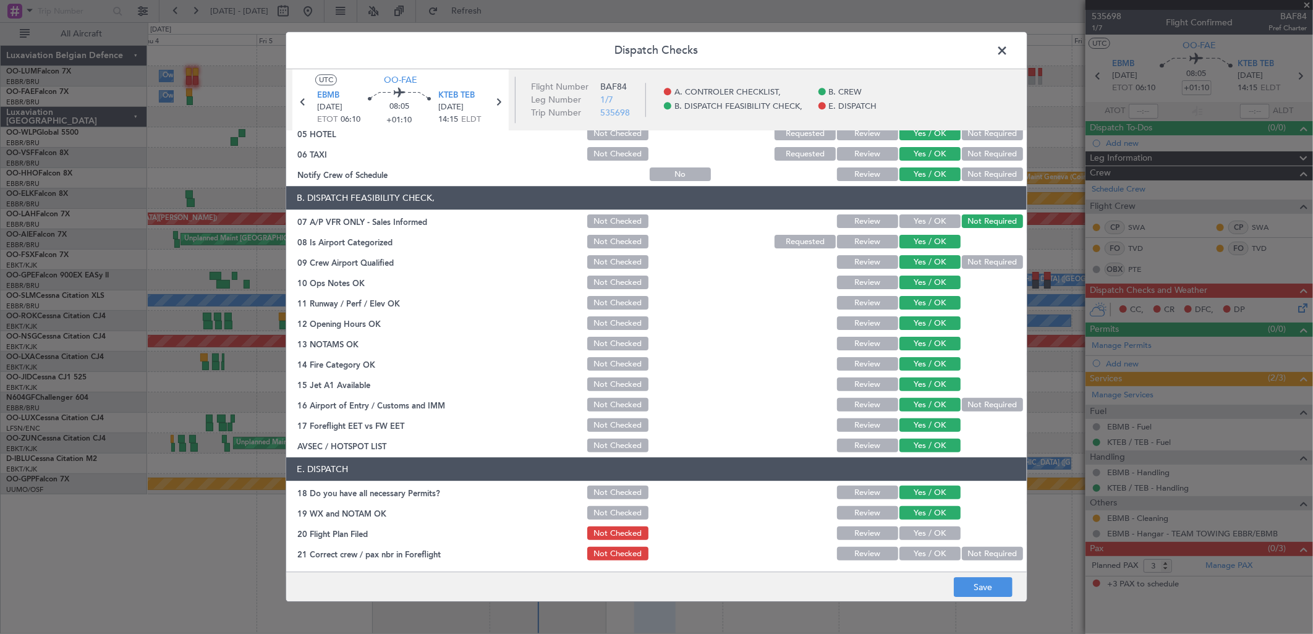
click at [906, 538] on button "Yes / OK" at bounding box center [929, 534] width 61 height 14
click at [598, 540] on div "Not Checked" at bounding box center [616, 533] width 62 height 17
click at [913, 553] on button "Yes / OK" at bounding box center [929, 555] width 61 height 14
click at [589, 528] on button "Not Checked" at bounding box center [617, 534] width 61 height 14
click at [977, 591] on button "Save" at bounding box center [983, 588] width 59 height 20
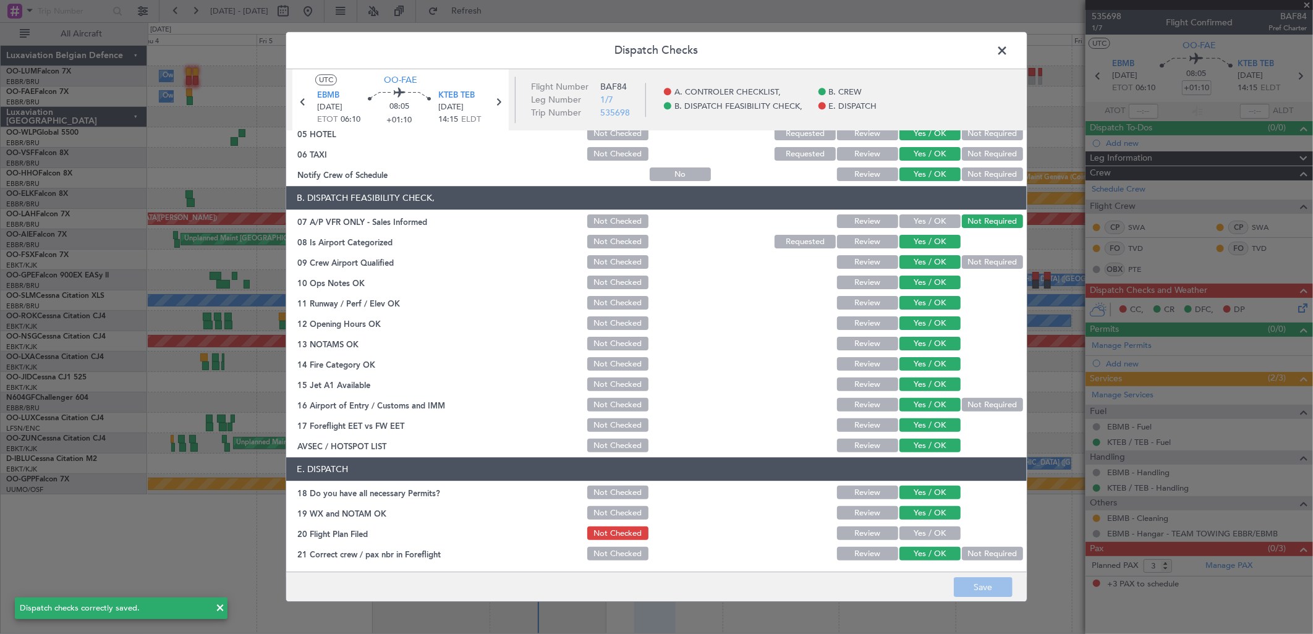
click at [1008, 48] on span at bounding box center [1008, 53] width 0 height 25
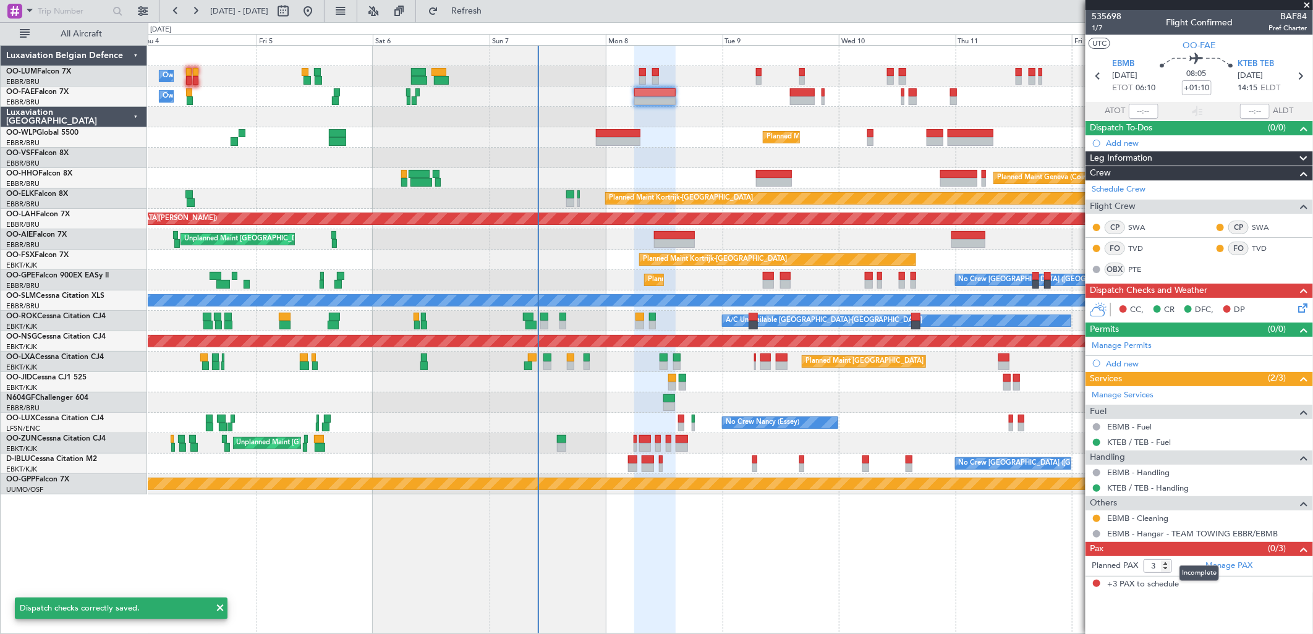
click at [1221, 566] on mat-tooltip-component "Incomplete" at bounding box center [1199, 573] width 57 height 33
click at [1225, 566] on mat-tooltip-component "Incomplete" at bounding box center [1199, 573] width 57 height 33
click at [1234, 566] on link "Manage PAX" at bounding box center [1228, 566] width 47 height 12
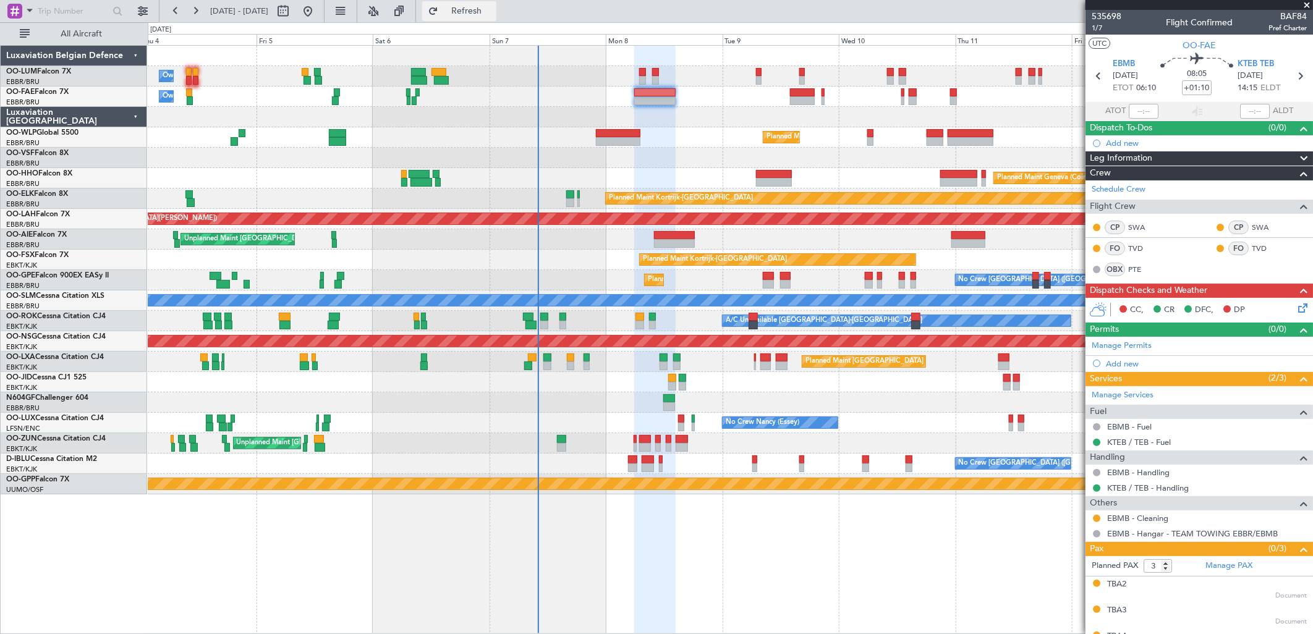
click at [496, 1] on button "Refresh" at bounding box center [459, 11] width 74 height 20
click at [1296, 310] on icon at bounding box center [1301, 306] width 10 height 10
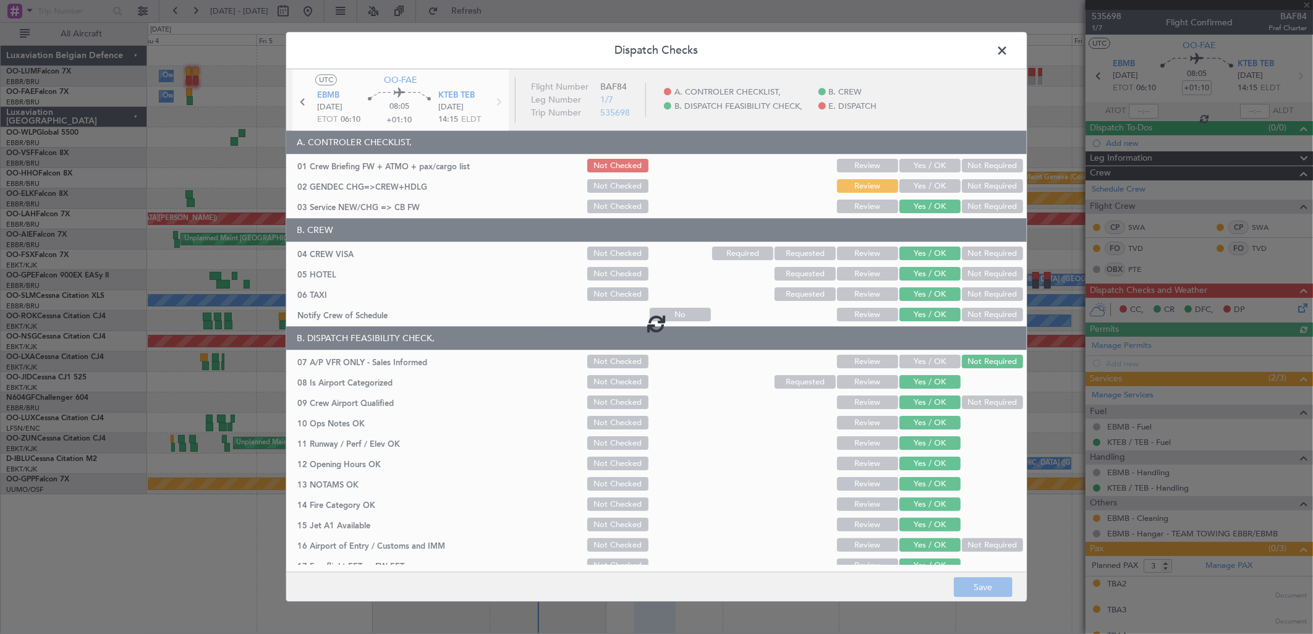
click at [994, 193] on div at bounding box center [656, 322] width 741 height 507
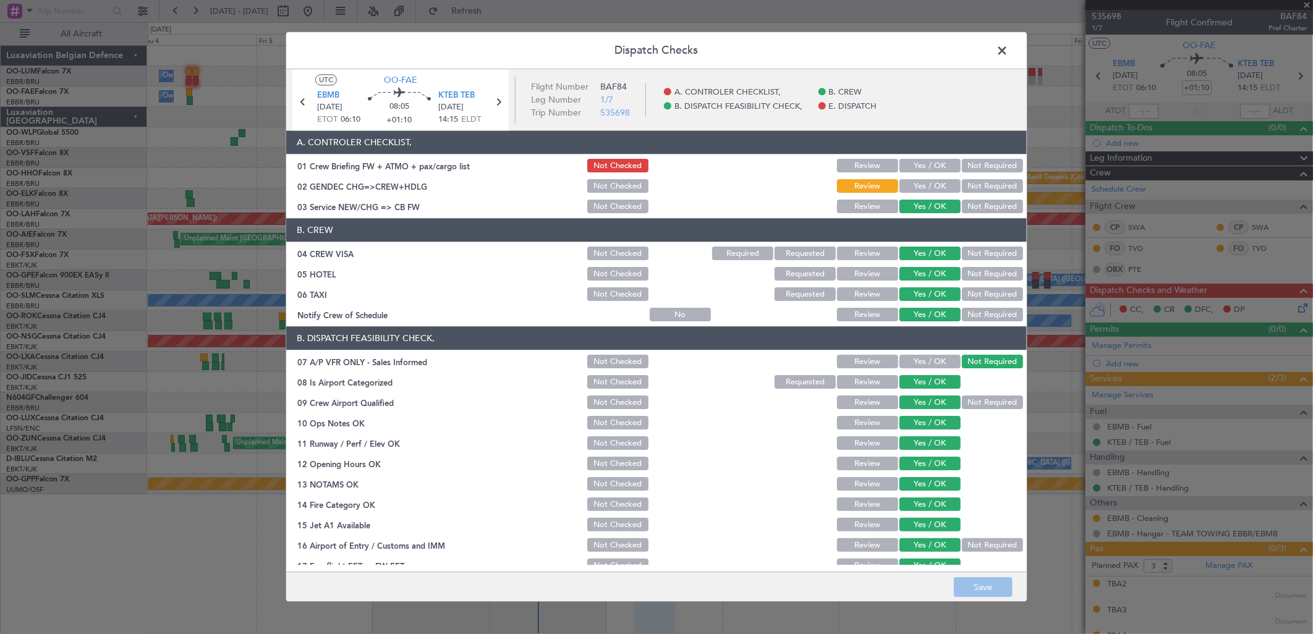
click at [988, 187] on button "Not Required" at bounding box center [992, 187] width 61 height 14
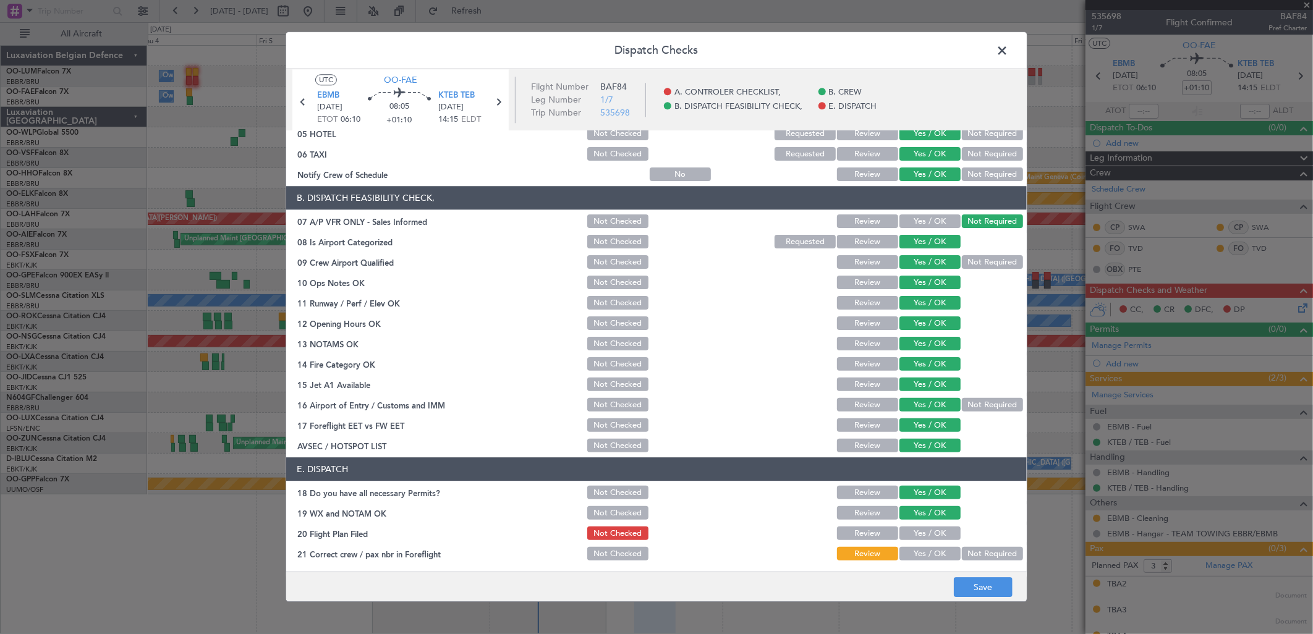
click at [928, 548] on button "Yes / OK" at bounding box center [929, 555] width 61 height 14
click at [996, 591] on button "Save" at bounding box center [983, 588] width 59 height 20
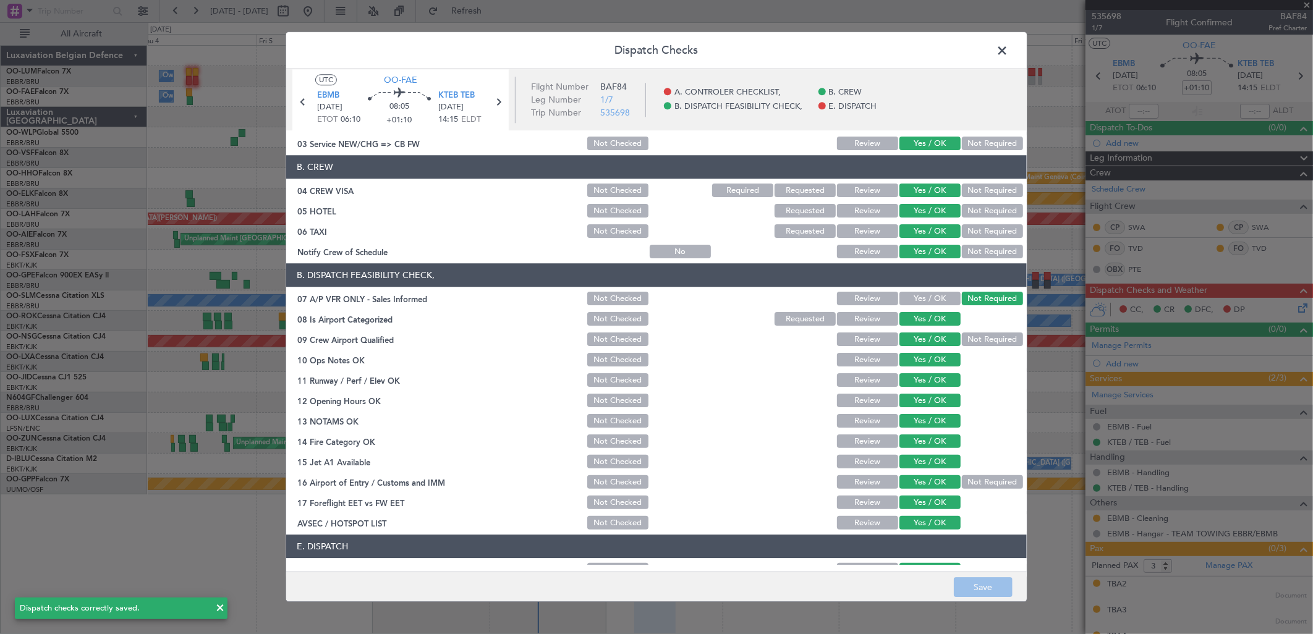
scroll to position [0, 0]
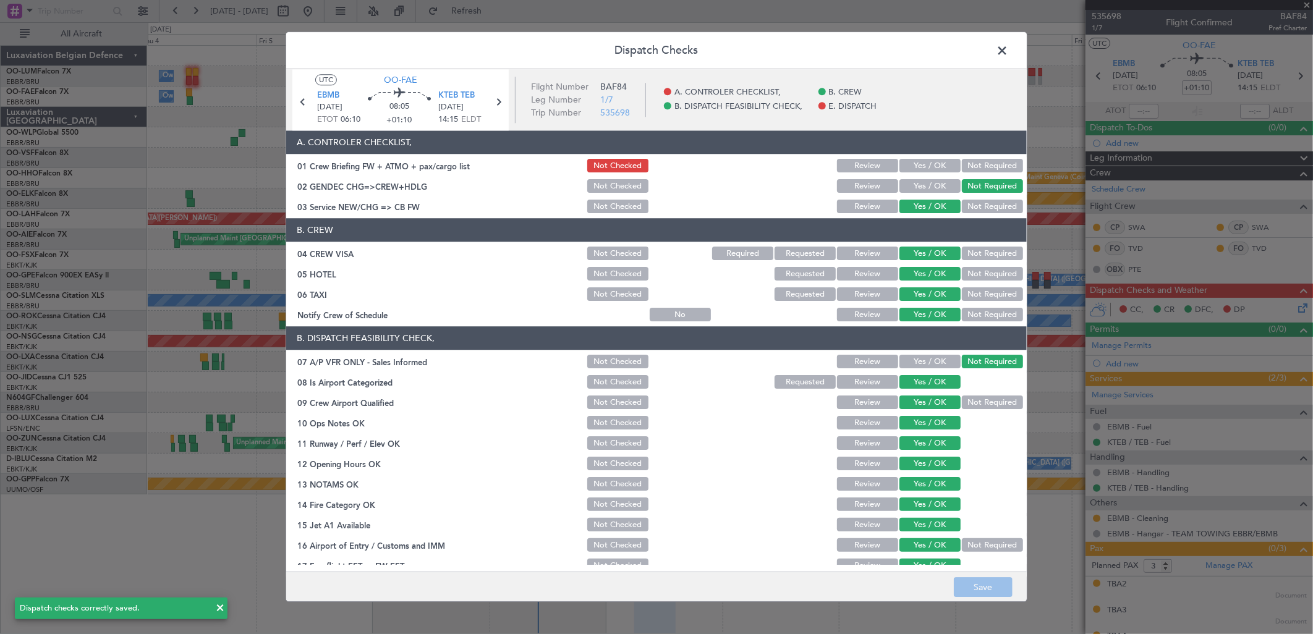
click at [1008, 50] on span at bounding box center [1008, 53] width 0 height 25
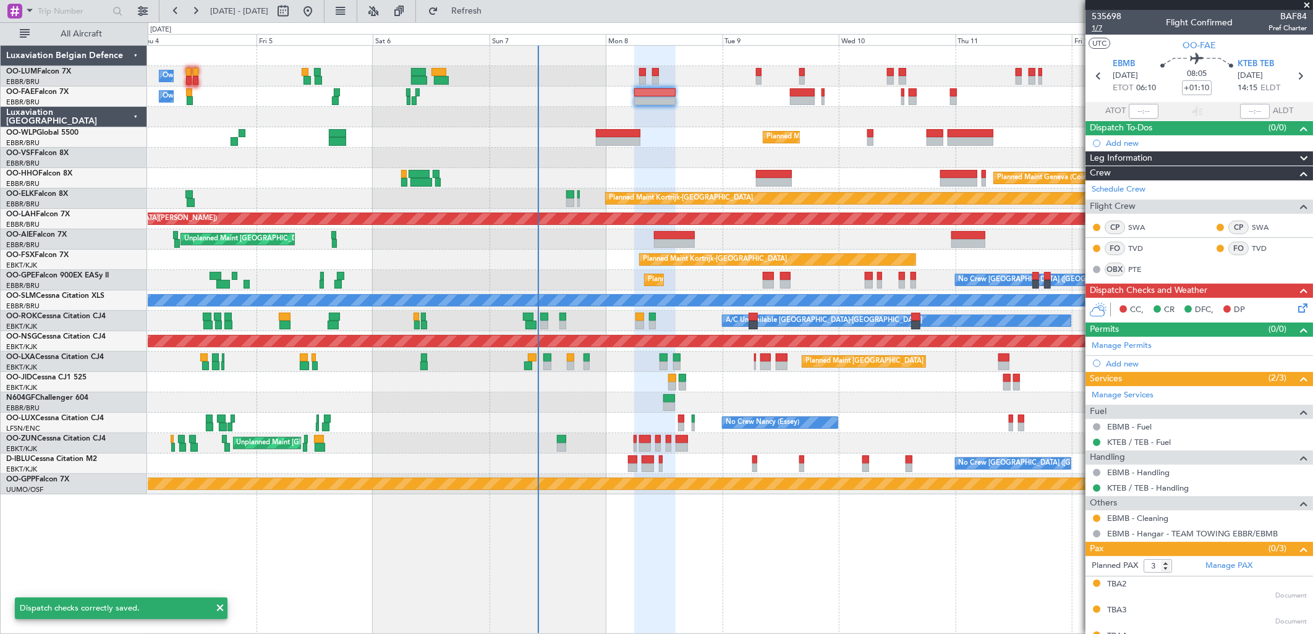
click at [1098, 26] on span "1/7" at bounding box center [1107, 28] width 30 height 11
click at [1296, 311] on icon at bounding box center [1301, 306] width 10 height 10
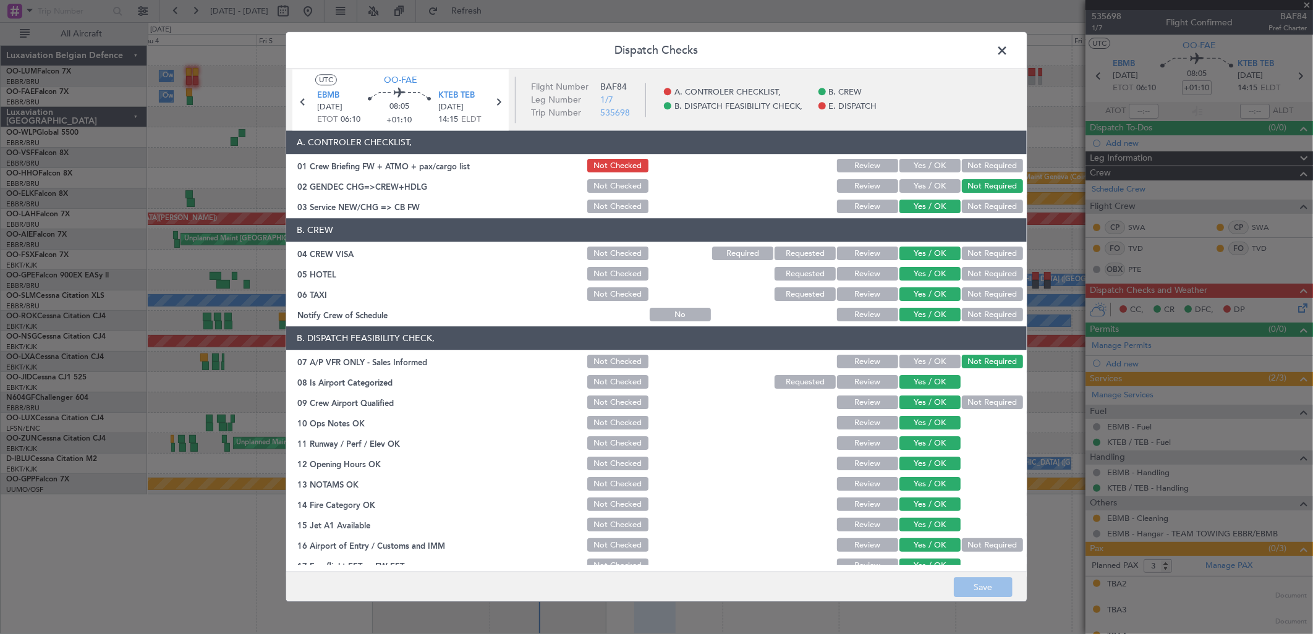
click at [921, 169] on button "Yes / OK" at bounding box center [929, 166] width 61 height 14
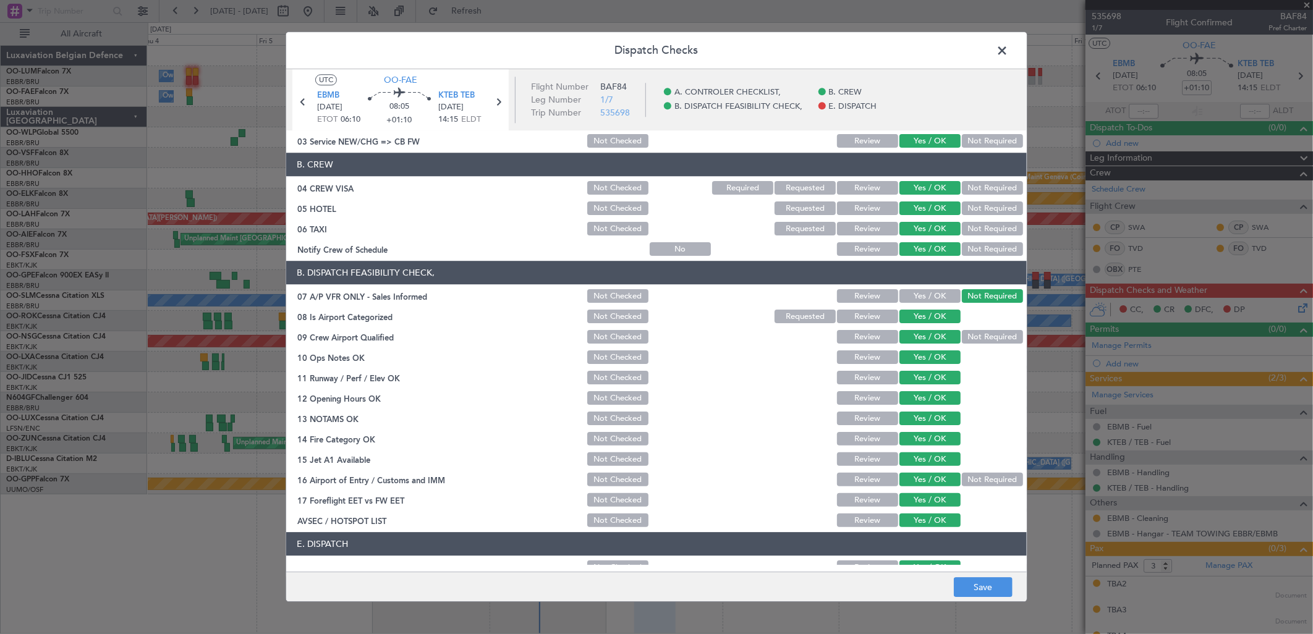
scroll to position [140, 0]
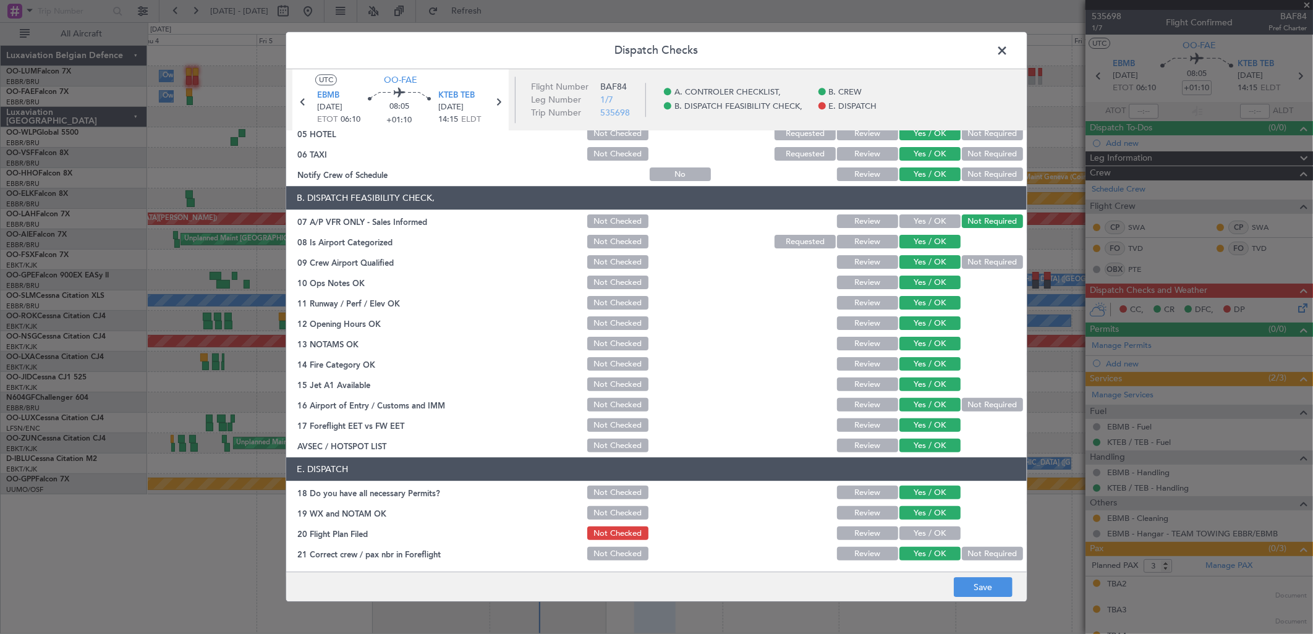
click at [992, 598] on footer "Save" at bounding box center [656, 587] width 741 height 30
click at [992, 594] on button "Save" at bounding box center [983, 588] width 59 height 20
click at [1008, 59] on span at bounding box center [1008, 53] width 0 height 25
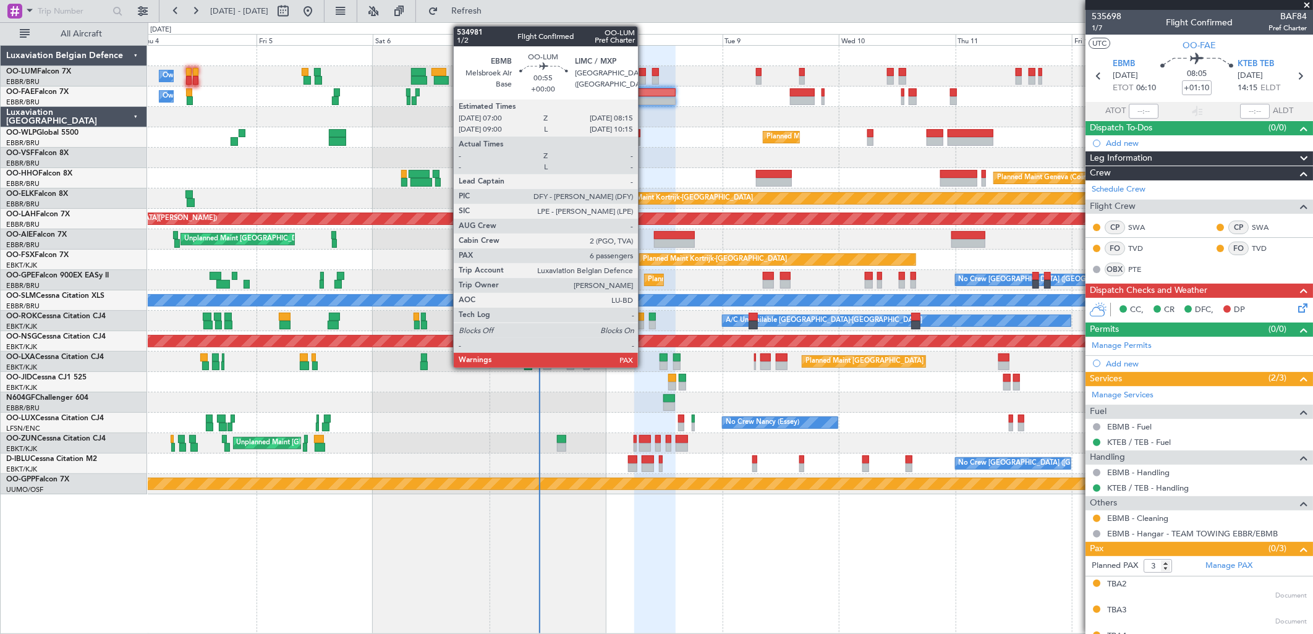
click at [644, 74] on div at bounding box center [642, 72] width 6 height 9
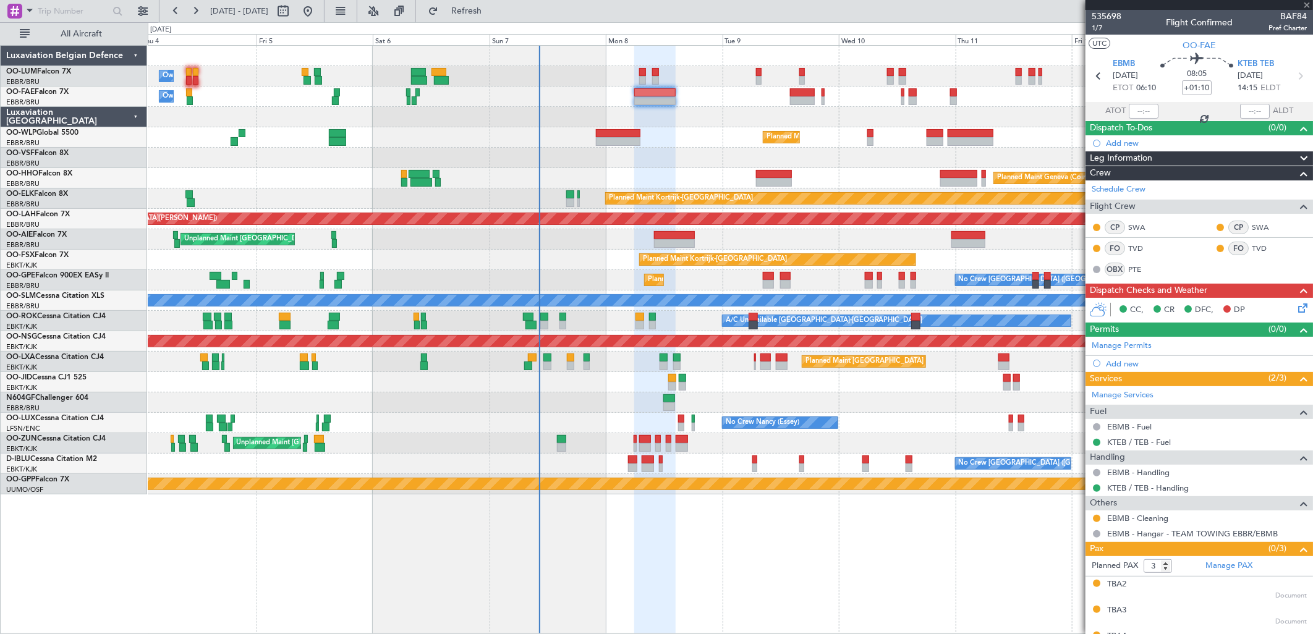
type input "6"
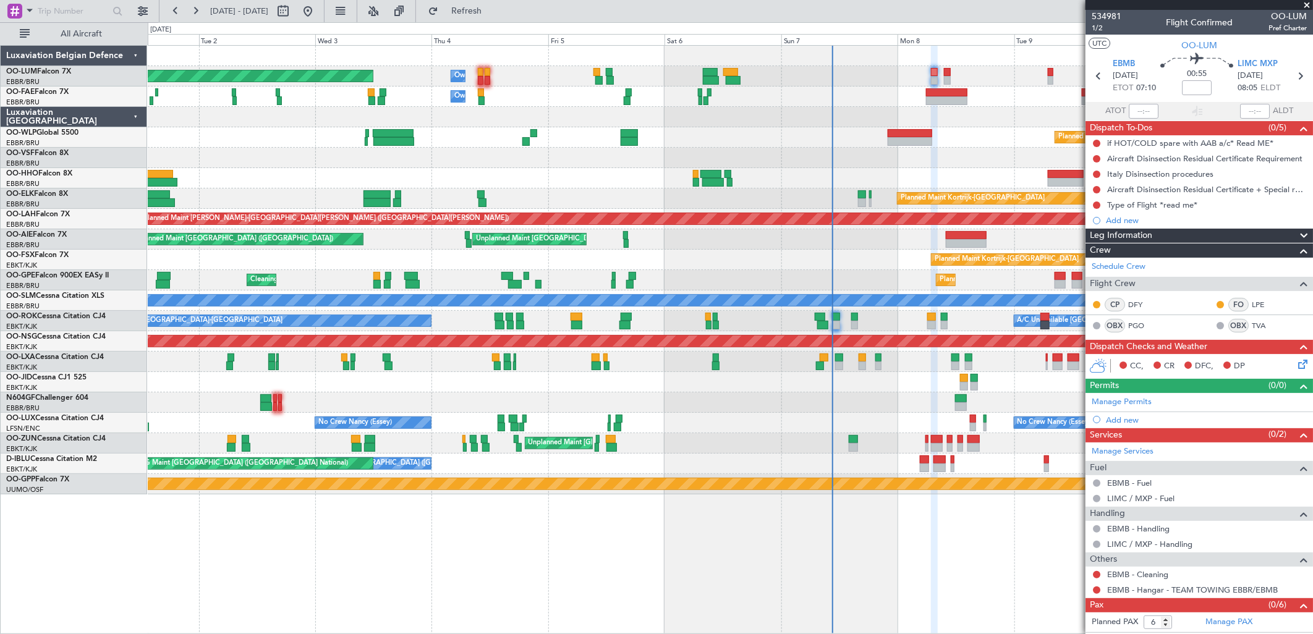
click at [834, 140] on div "Planned Maint Milan (Linate)" at bounding box center [730, 137] width 1165 height 20
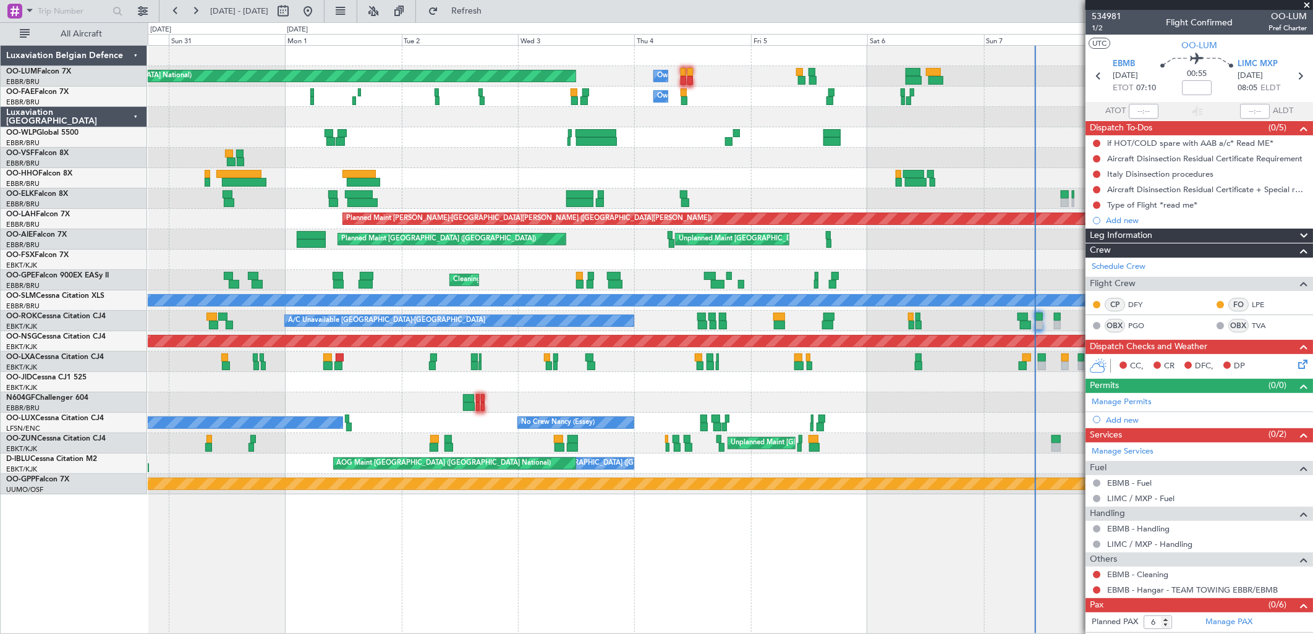
click at [192, 151] on div at bounding box center [730, 158] width 1165 height 20
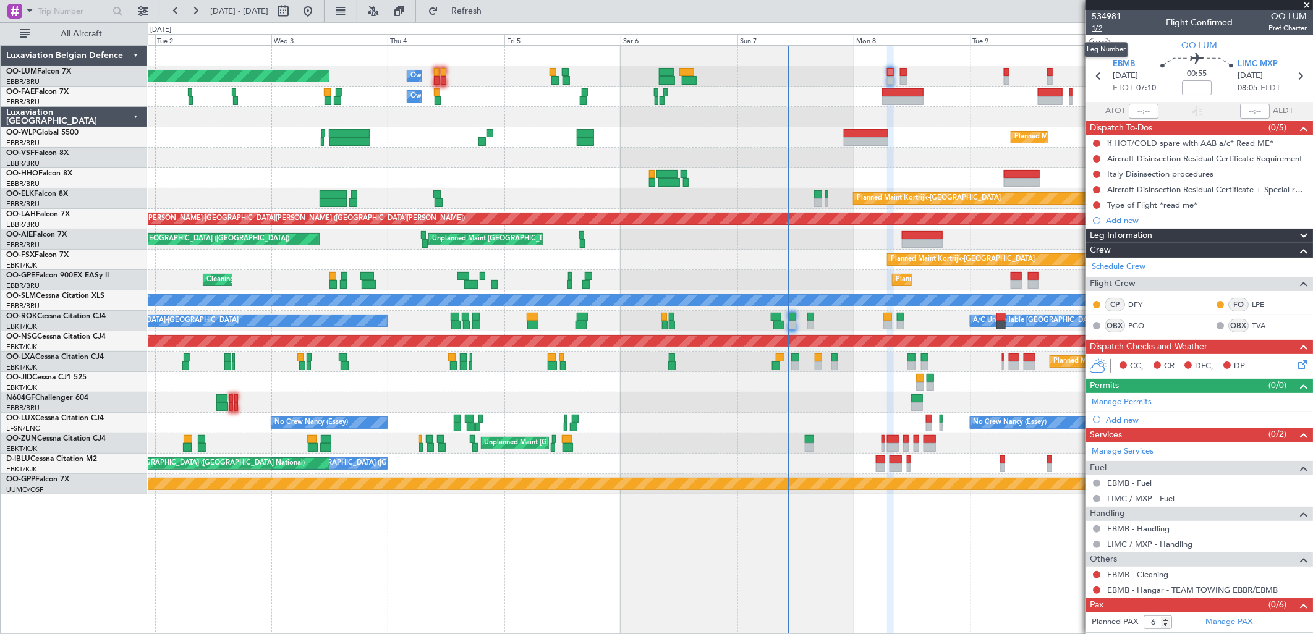
click at [1110, 26] on span "1/2" at bounding box center [1107, 28] width 30 height 11
click at [489, 19] on button "Refresh" at bounding box center [459, 11] width 74 height 20
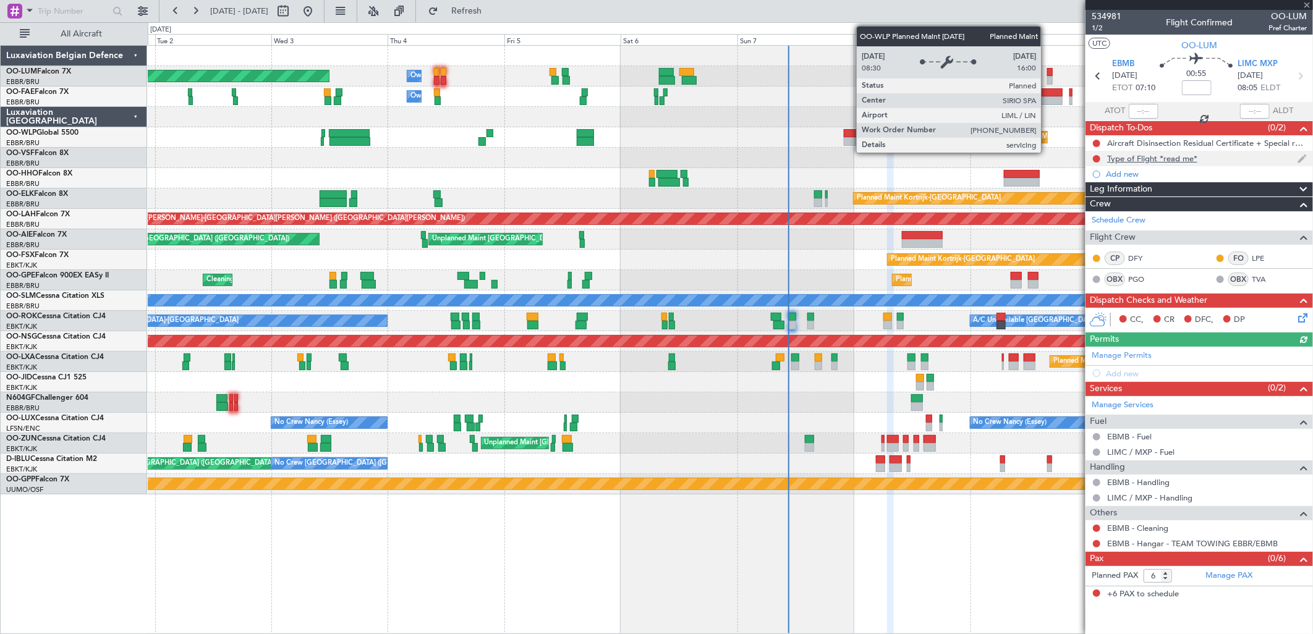
click at [1186, 153] on div "Type of Flight *read me*" at bounding box center [1152, 158] width 90 height 11
